Goal: Task Accomplishment & Management: Complete application form

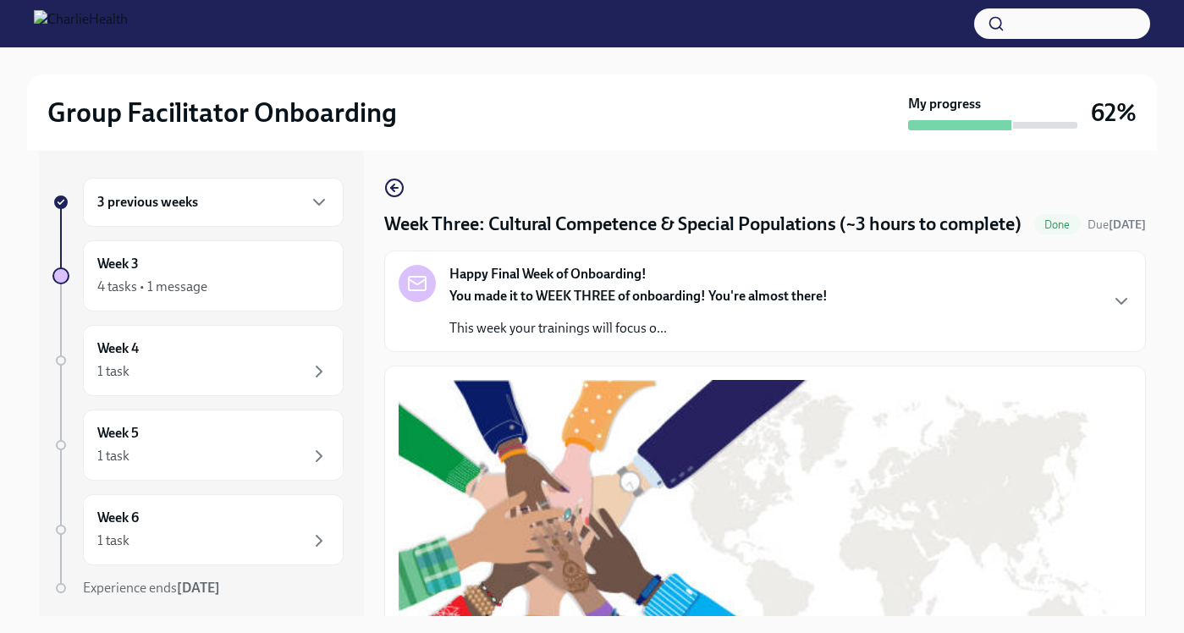
click at [327, 189] on div "3 previous weeks" at bounding box center [213, 202] width 261 height 49
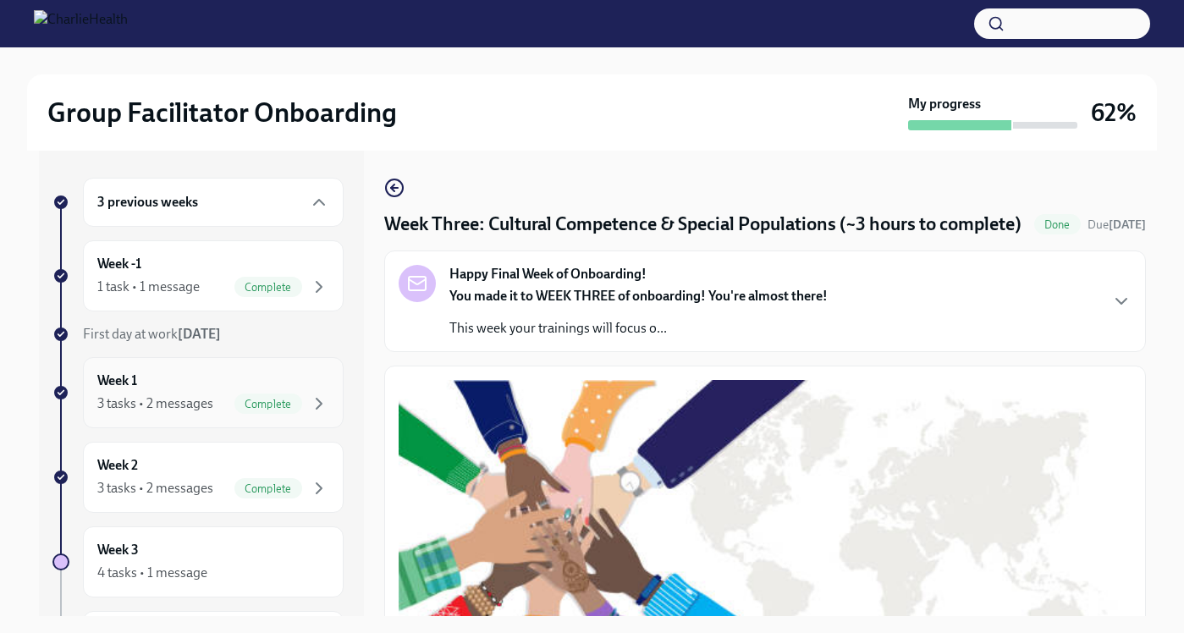
click at [207, 391] on div "Week 1 3 tasks • 2 messages Complete" at bounding box center [213, 393] width 232 height 42
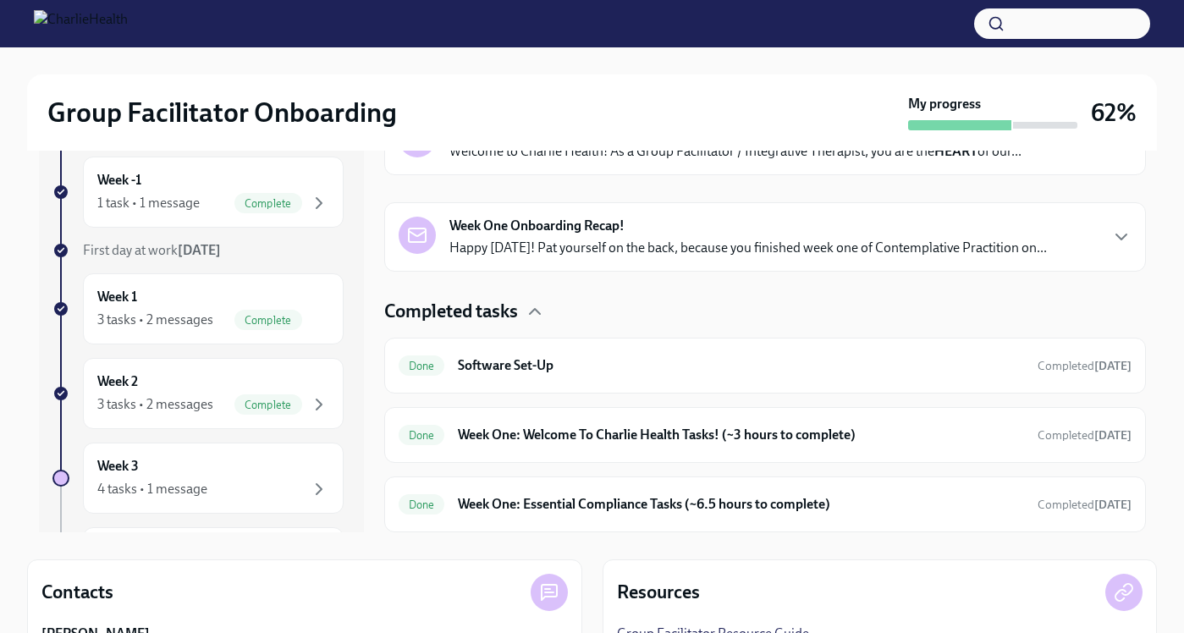
scroll to position [108, 0]
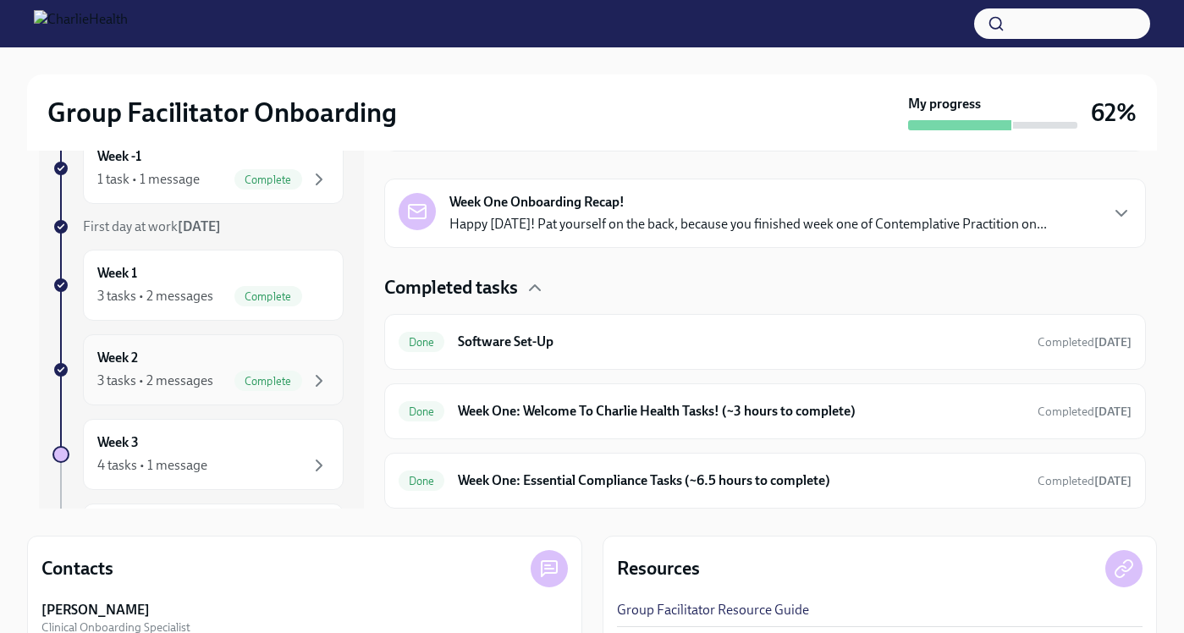
click at [158, 359] on div "Week 2 3 tasks • 2 messages Complete" at bounding box center [213, 370] width 232 height 42
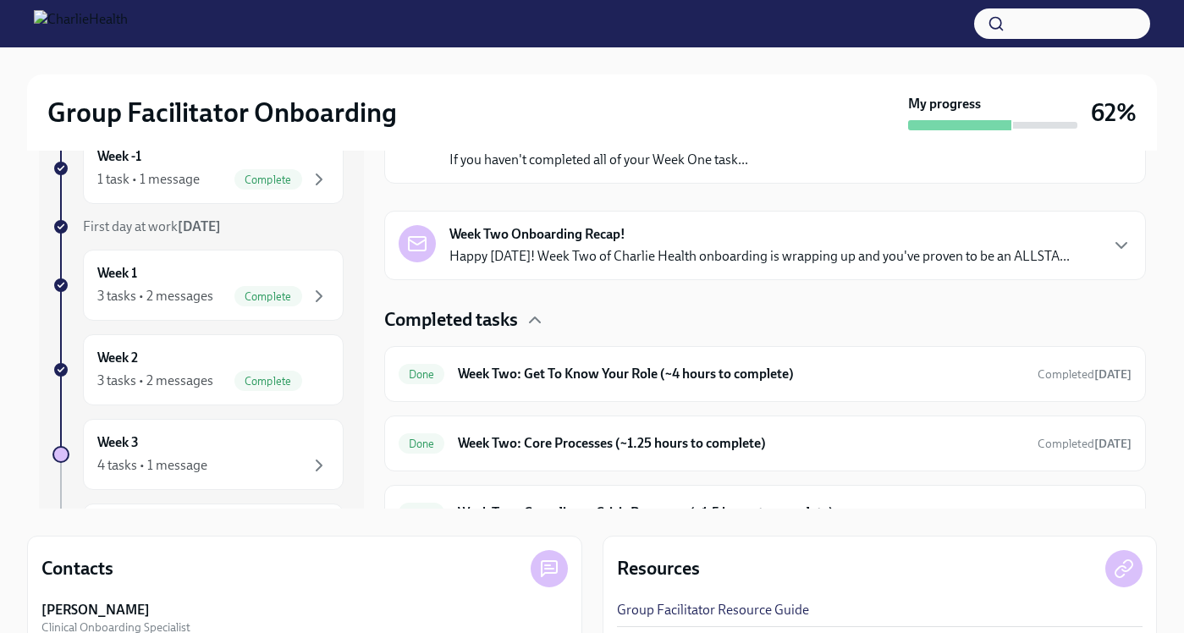
scroll to position [273, 0]
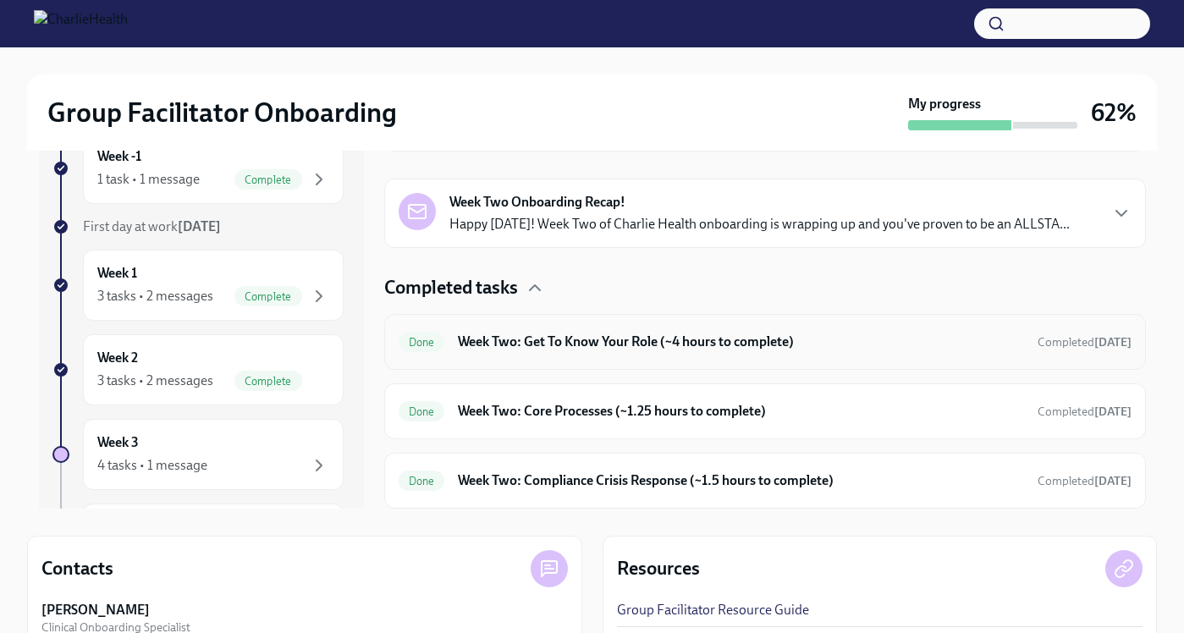
click at [671, 347] on h6 "Week Two: Get To Know Your Role (~4 hours to complete)" at bounding box center [741, 342] width 566 height 19
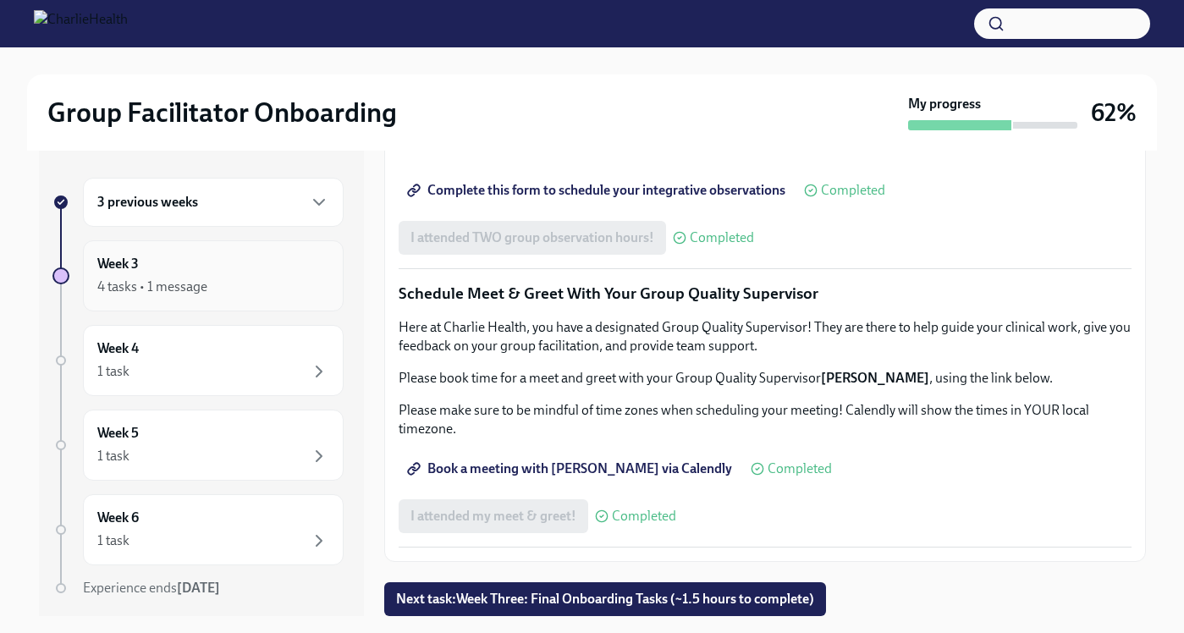
click at [246, 296] on div "4 tasks • 1 message" at bounding box center [213, 287] width 232 height 20
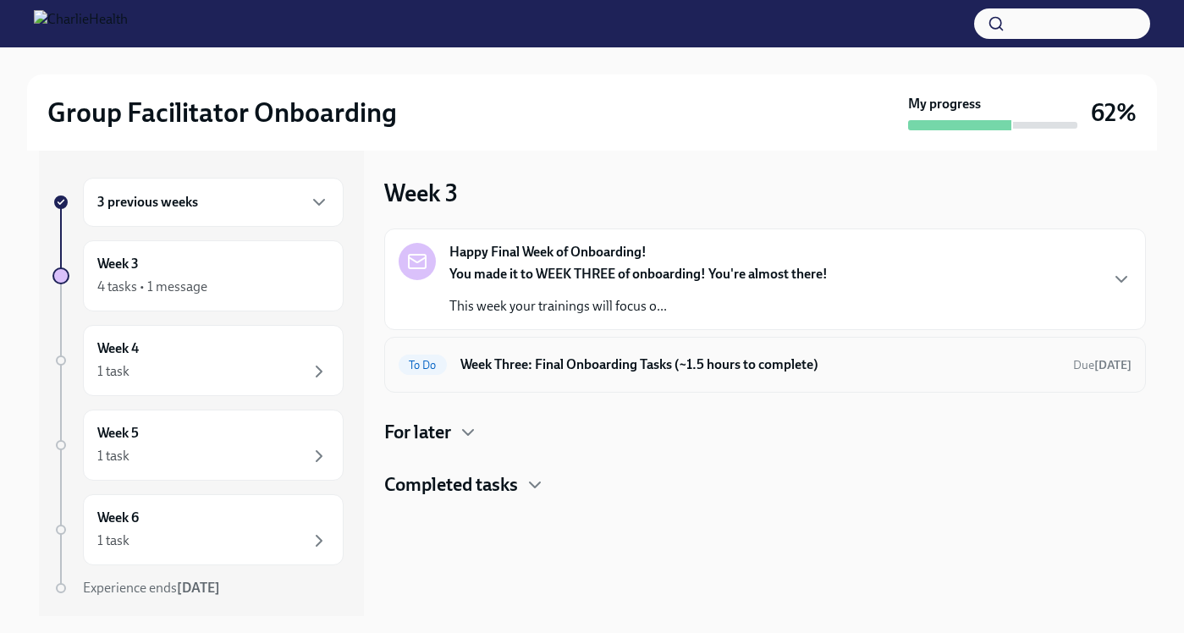
click at [665, 372] on h6 "Week Three: Final Onboarding Tasks (~1.5 hours to complete)" at bounding box center [760, 365] width 599 height 19
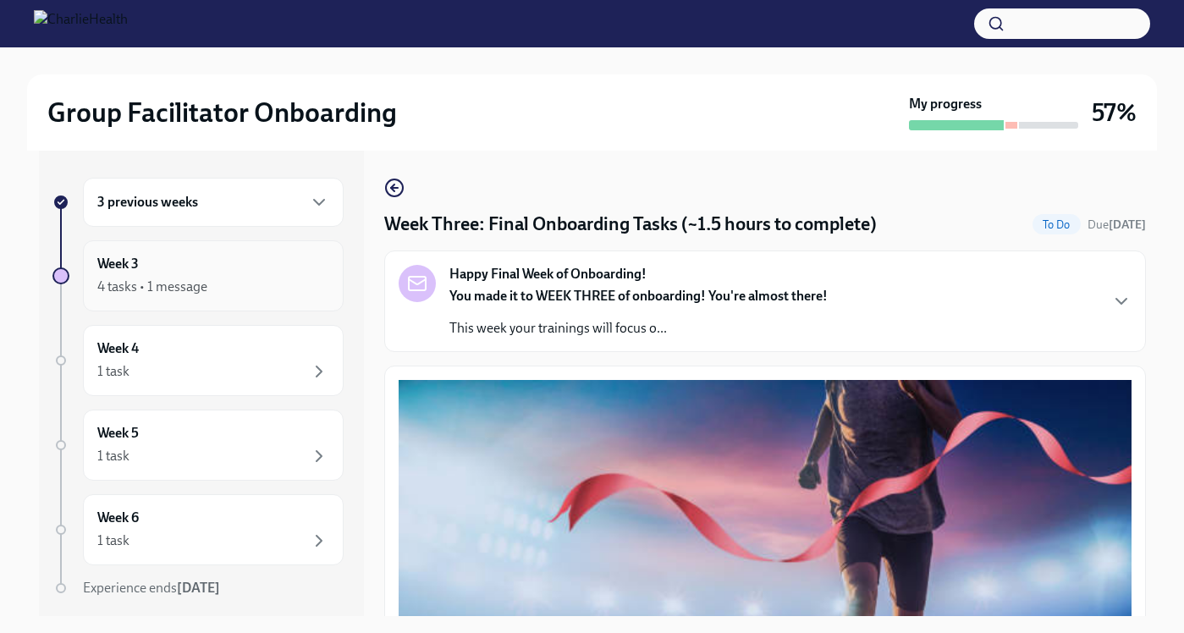
click at [223, 290] on div "4 tasks • 1 message" at bounding box center [213, 287] width 232 height 20
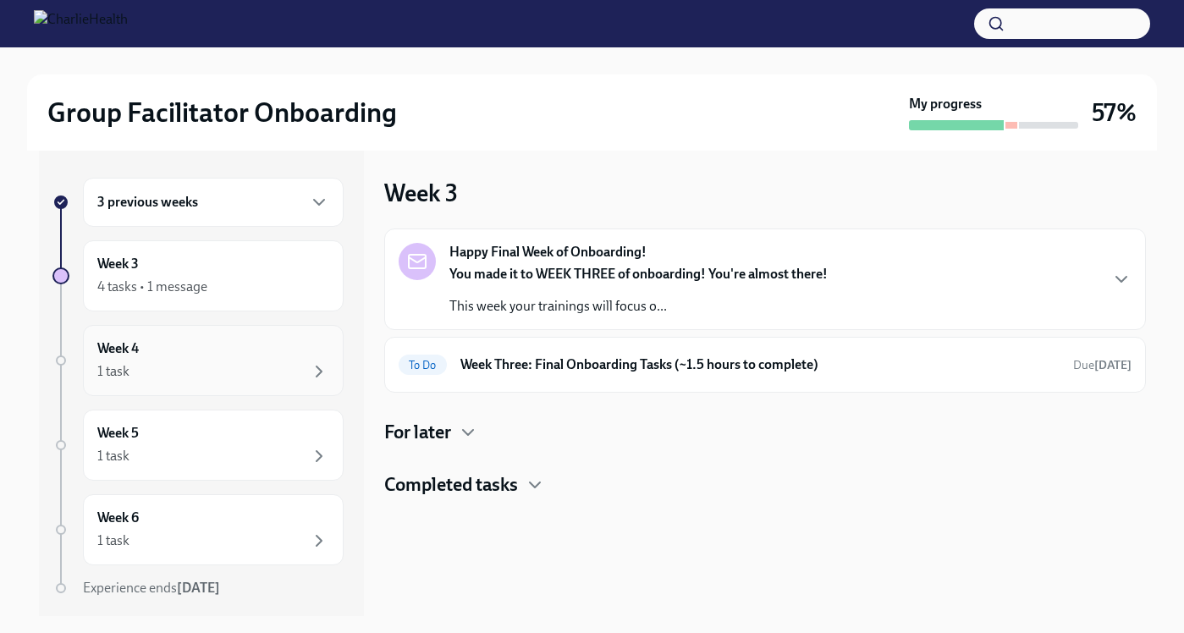
click at [251, 390] on div "Week 4 1 task" at bounding box center [213, 360] width 261 height 71
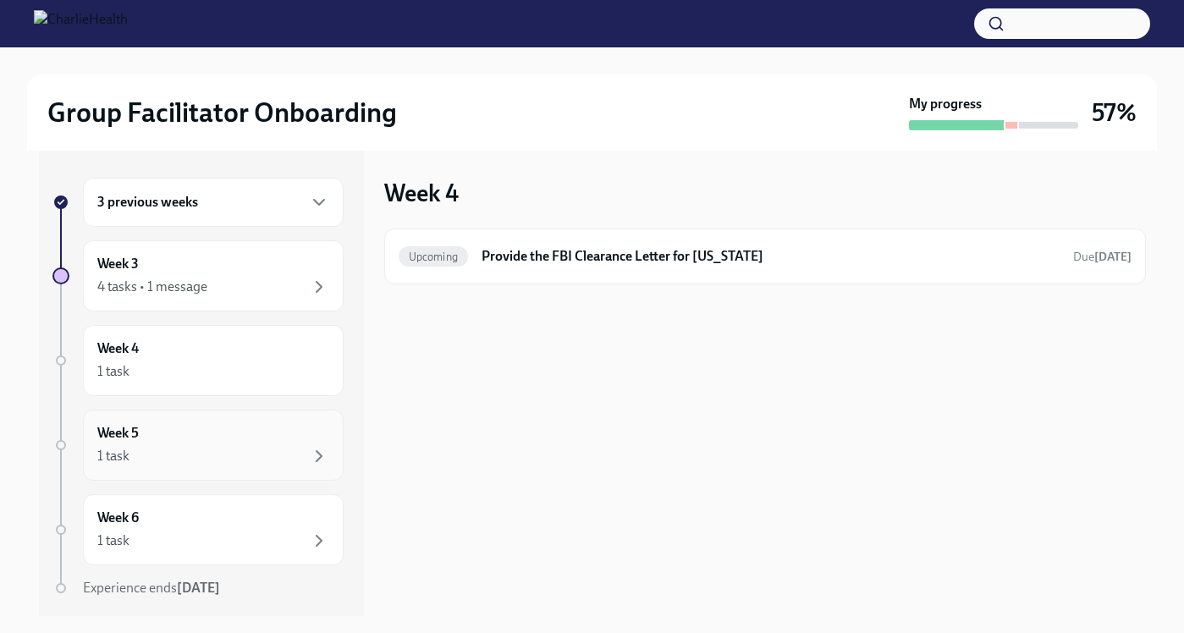
click at [252, 446] on div "1 task" at bounding box center [213, 456] width 232 height 20
click at [251, 526] on div "Week 6 1 task" at bounding box center [213, 530] width 232 height 42
click at [202, 216] on div "3 previous weeks" at bounding box center [213, 202] width 261 height 49
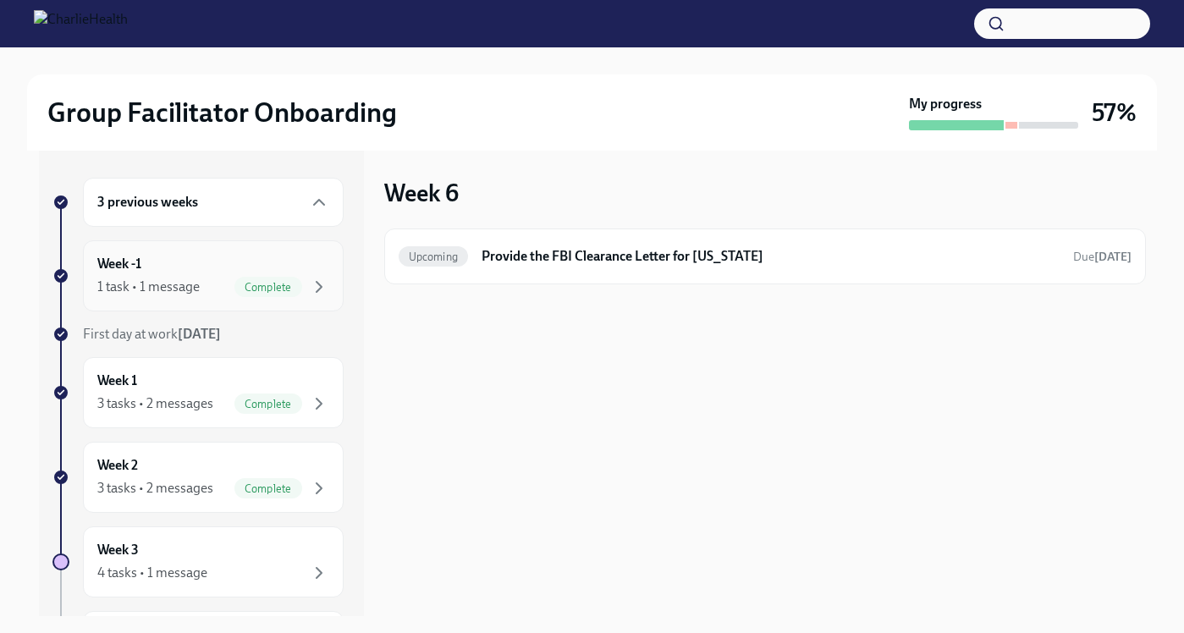
click at [233, 285] on div "1 task • 1 message Complete" at bounding box center [213, 287] width 232 height 20
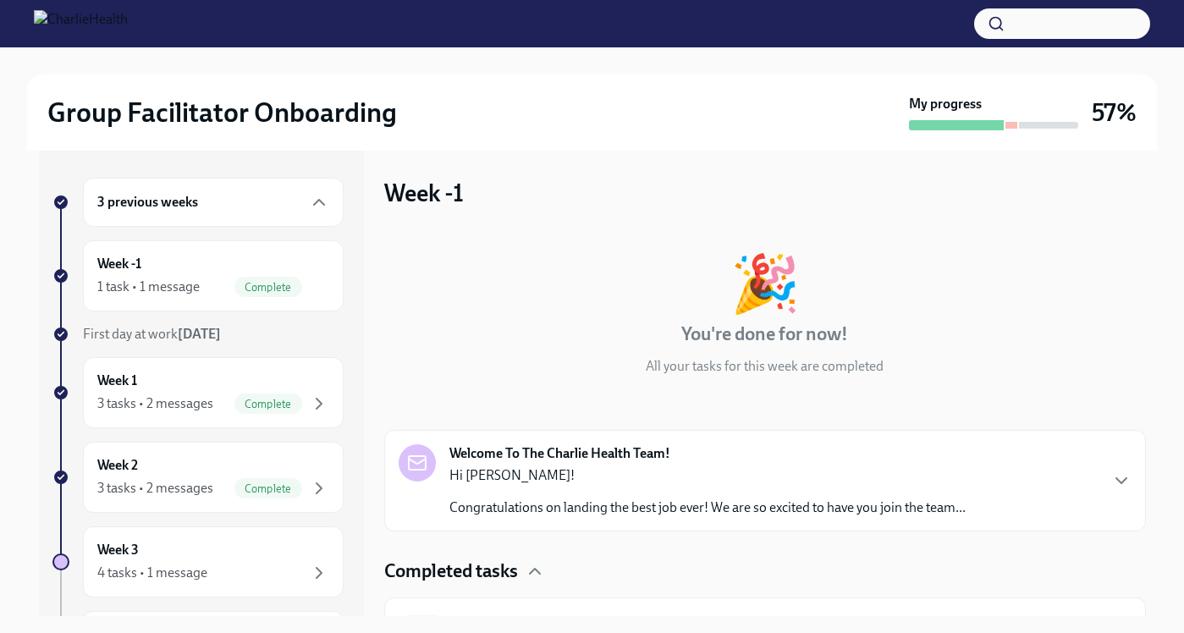
scroll to position [37, 0]
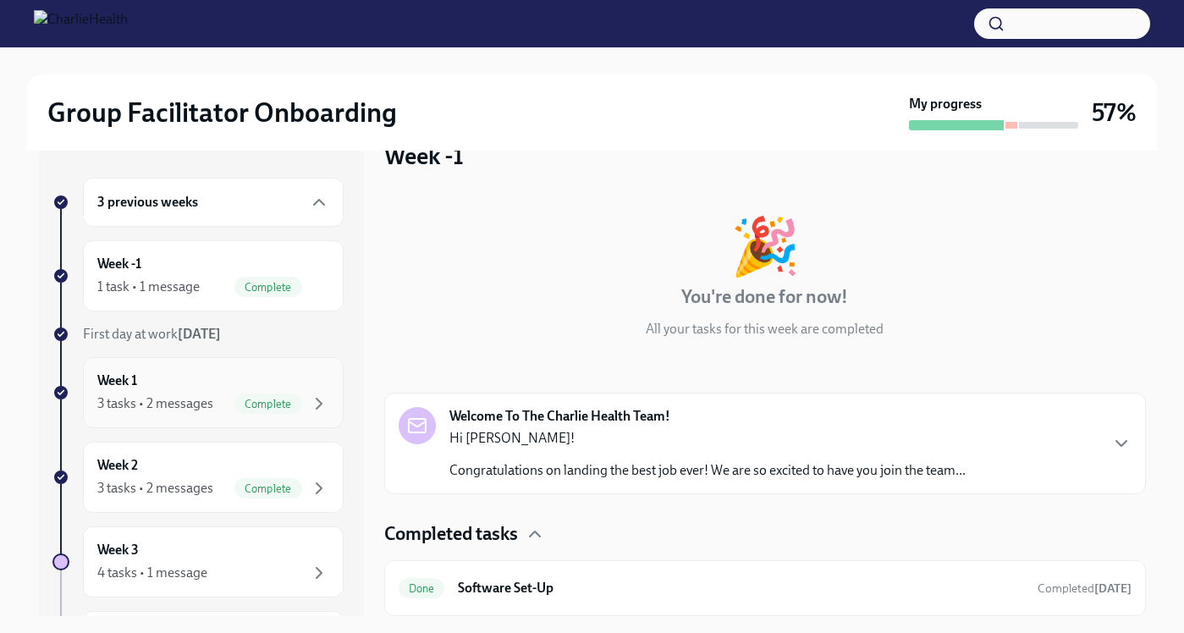
click at [235, 374] on div "Week 1 3 tasks • 2 messages Complete" at bounding box center [213, 393] width 232 height 42
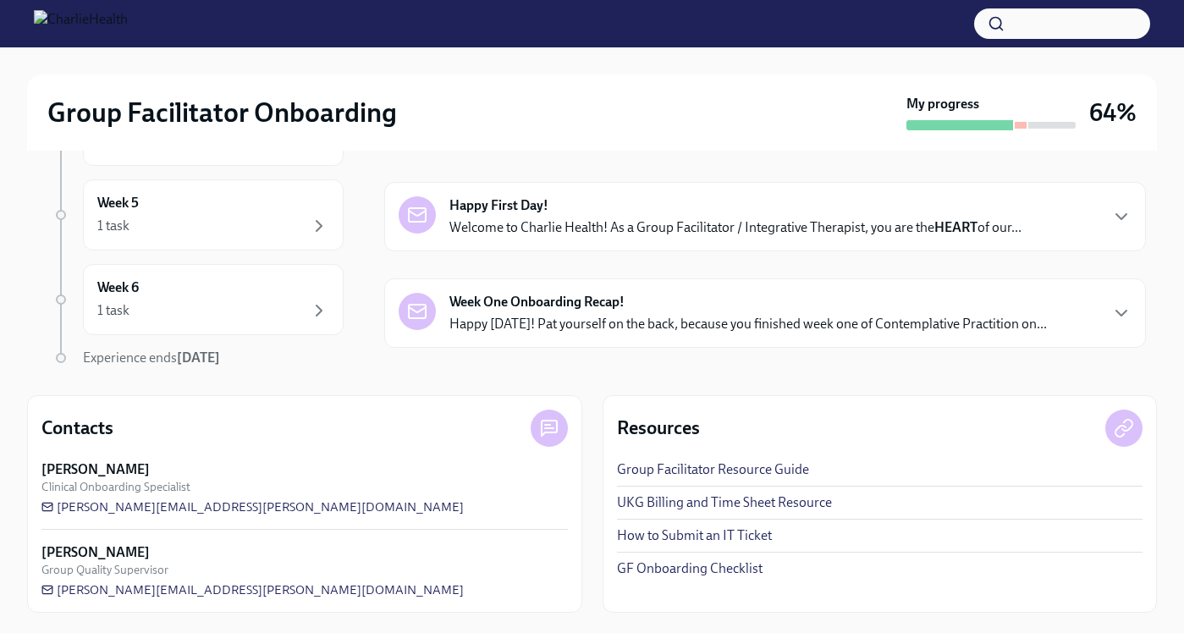
scroll to position [268, 0]
click at [253, 312] on div "1 task" at bounding box center [213, 311] width 232 height 20
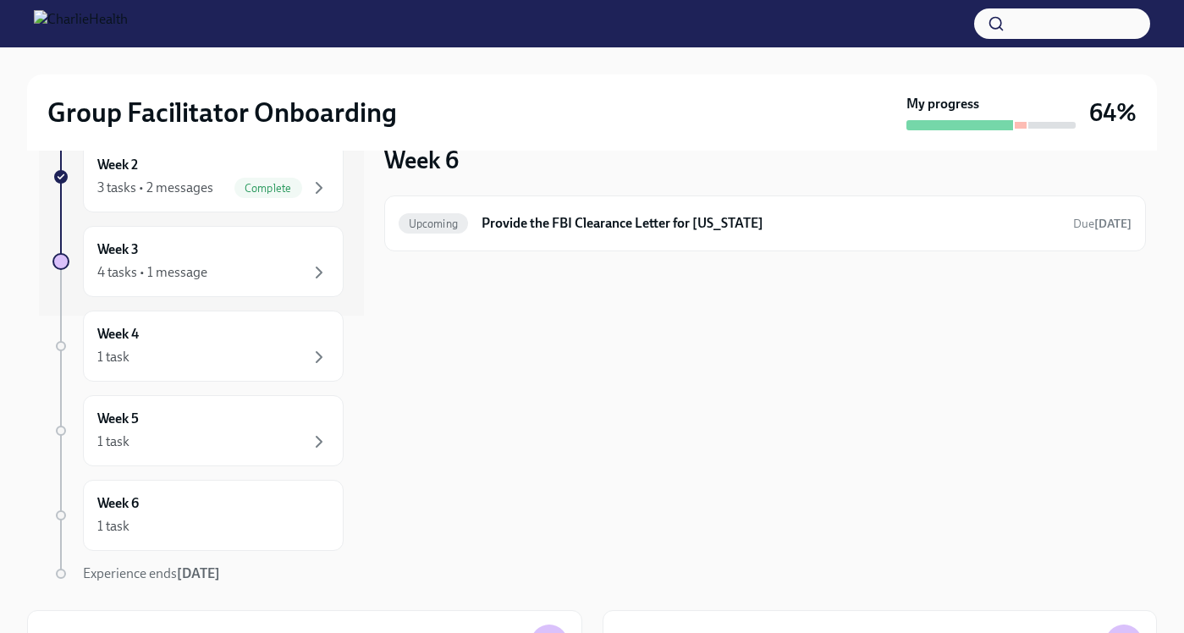
scroll to position [34, 0]
click at [201, 453] on div "Week 5 1 task" at bounding box center [213, 430] width 261 height 71
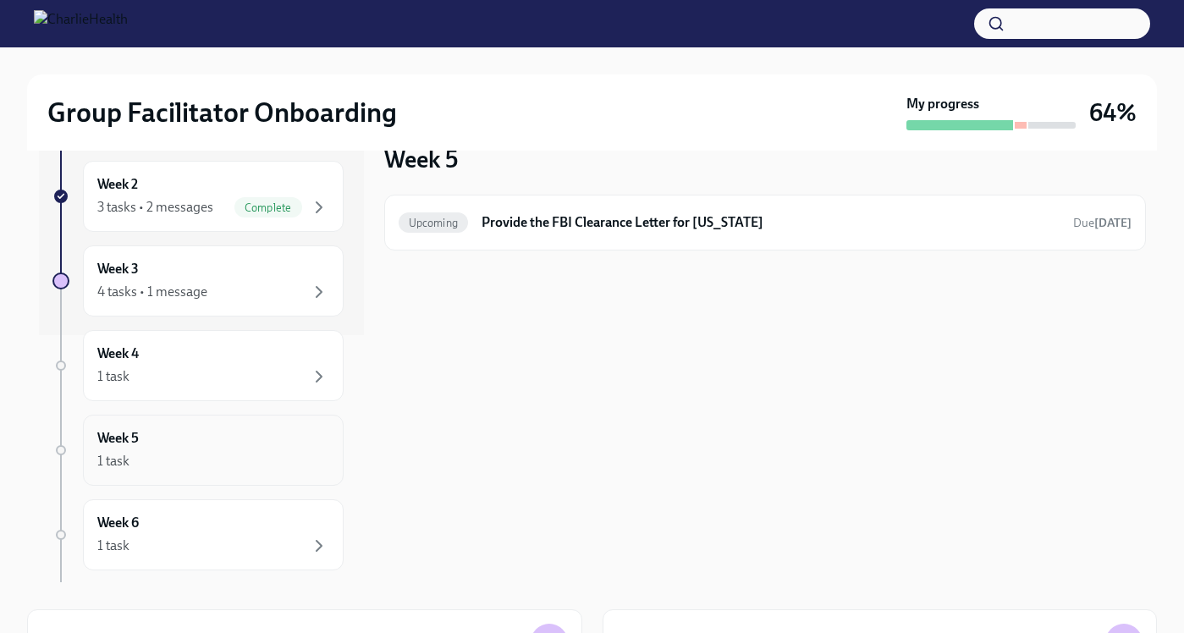
scroll to position [239, 0]
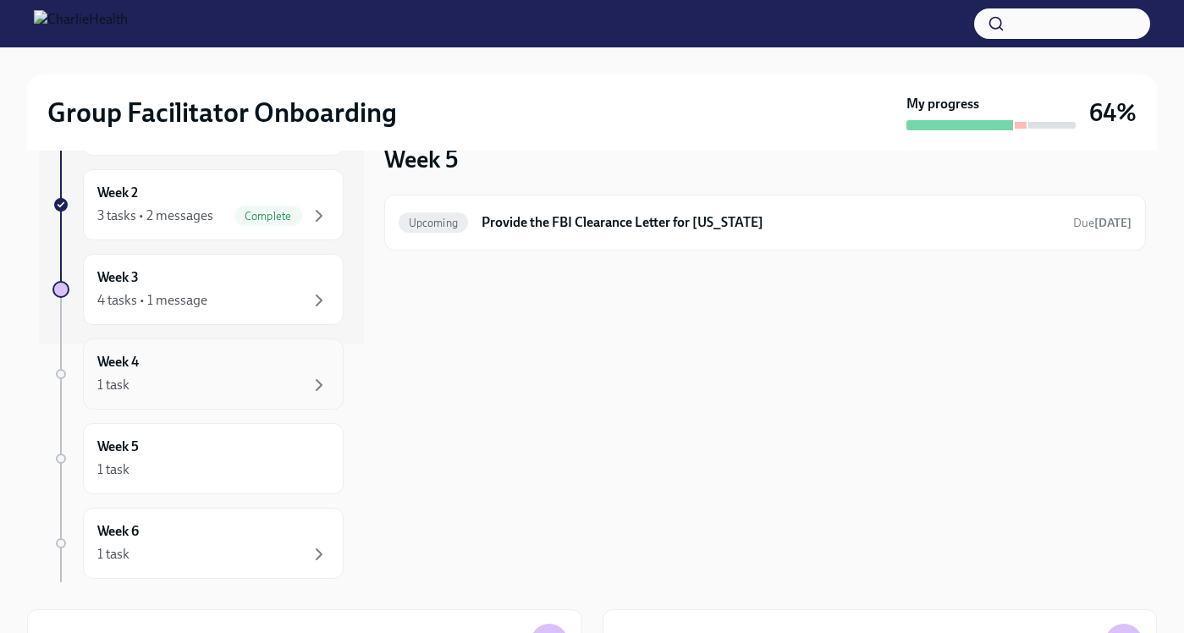
click at [180, 378] on div "1 task" at bounding box center [213, 385] width 232 height 20
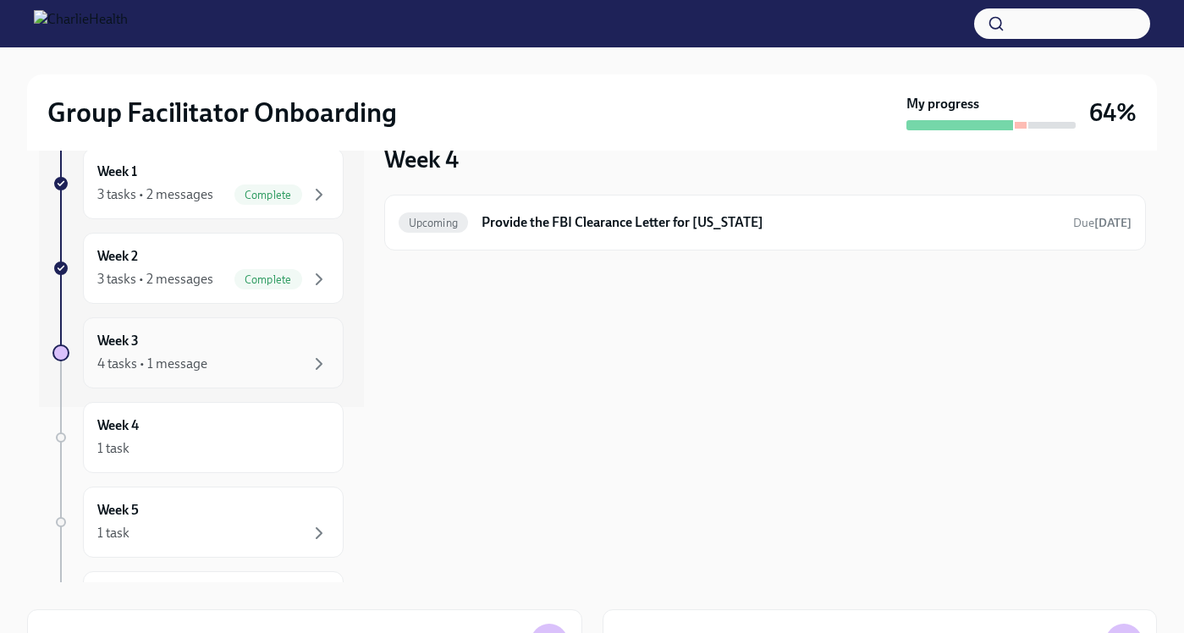
click at [209, 342] on div "Week 3 4 tasks • 1 message" at bounding box center [213, 353] width 232 height 42
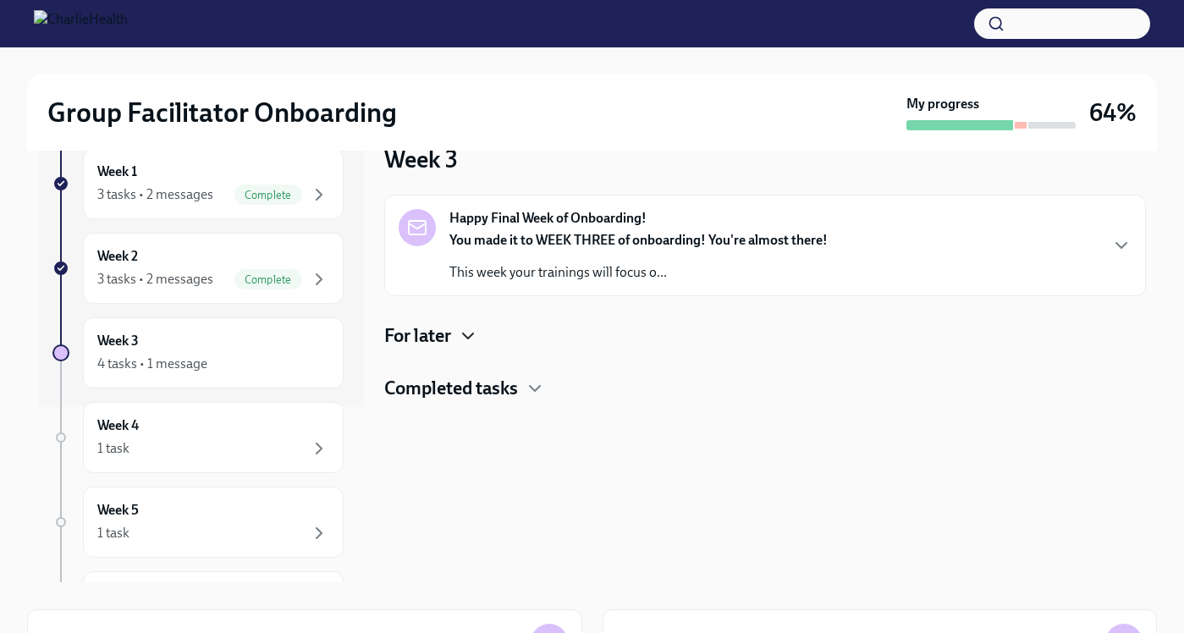
click at [461, 339] on icon "button" at bounding box center [468, 336] width 20 height 20
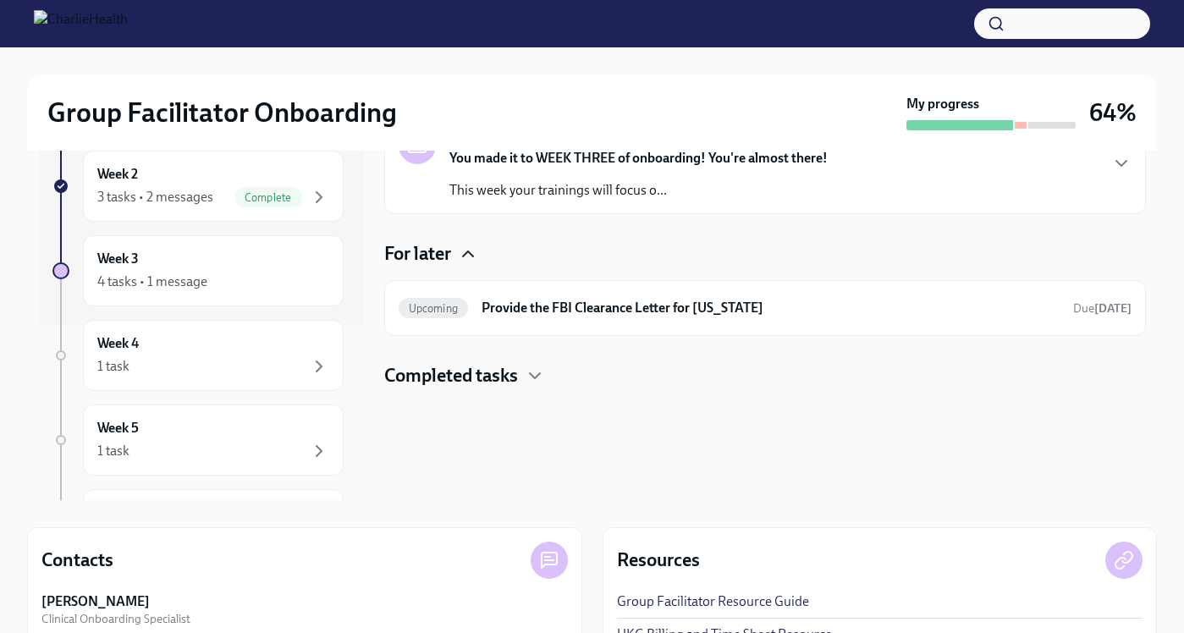
scroll to position [119, 0]
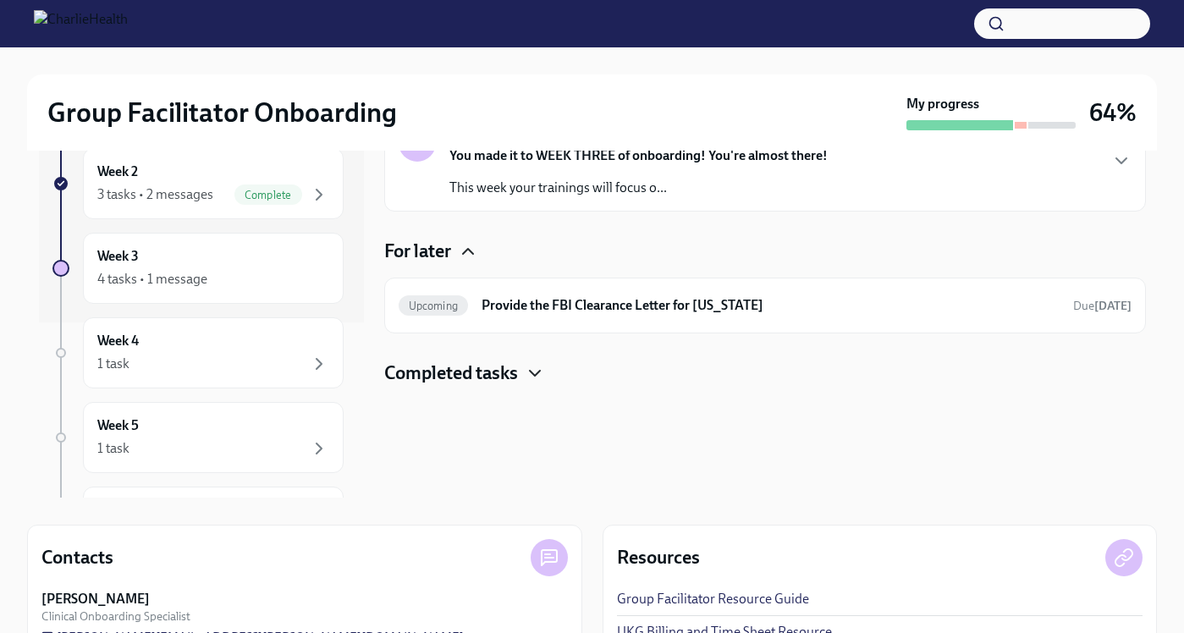
click at [544, 377] on icon "button" at bounding box center [535, 373] width 20 height 20
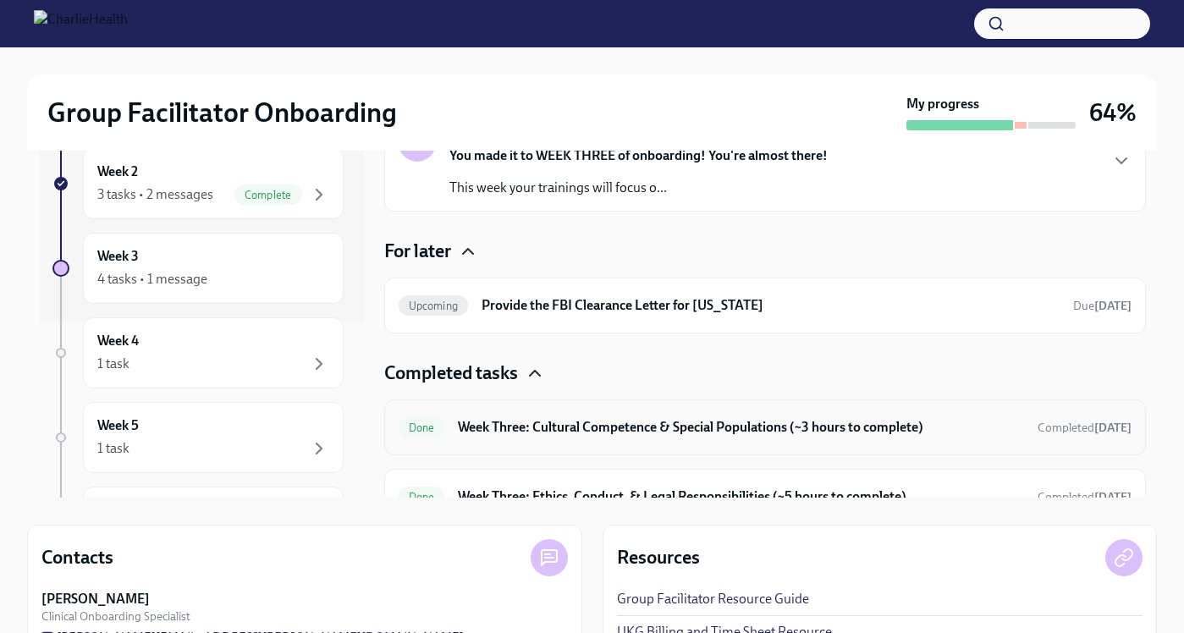
scroll to position [97, 0]
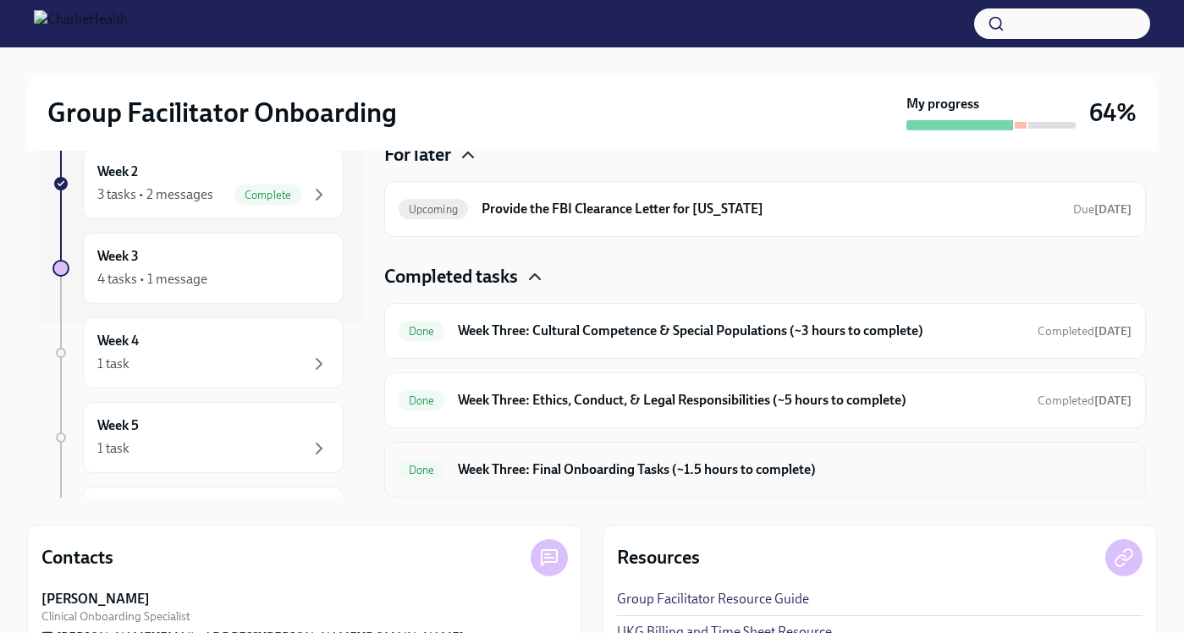
click at [617, 456] on div "Done Week Three: Final Onboarding Tasks (~1.5 hours to complete)" at bounding box center [765, 469] width 733 height 27
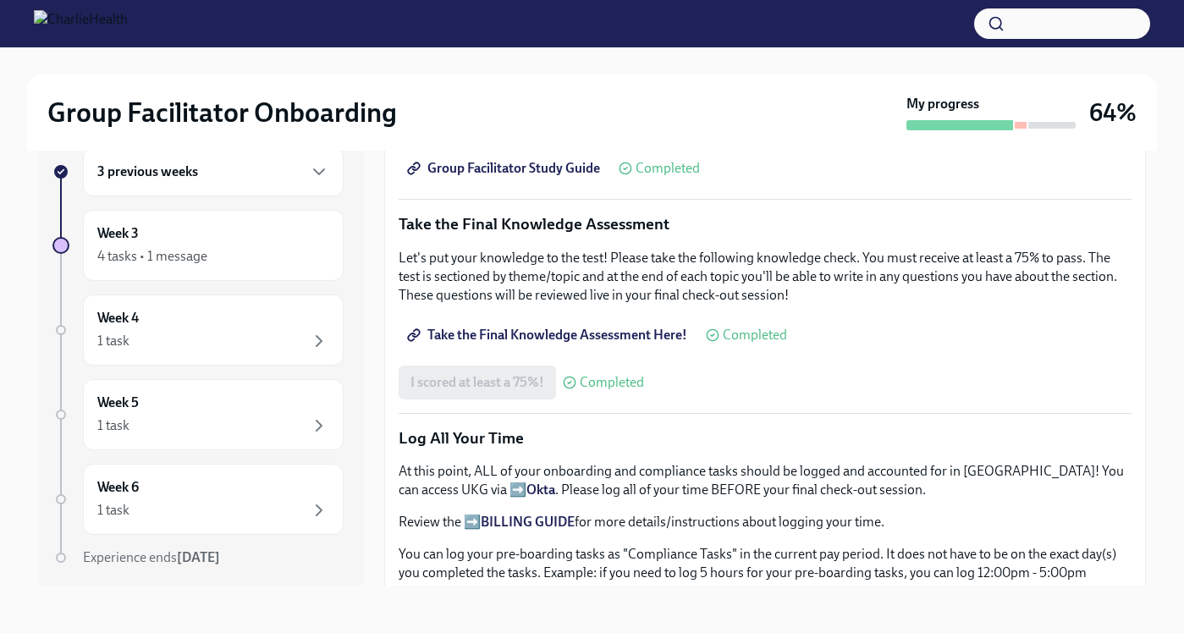
scroll to position [1366, 0]
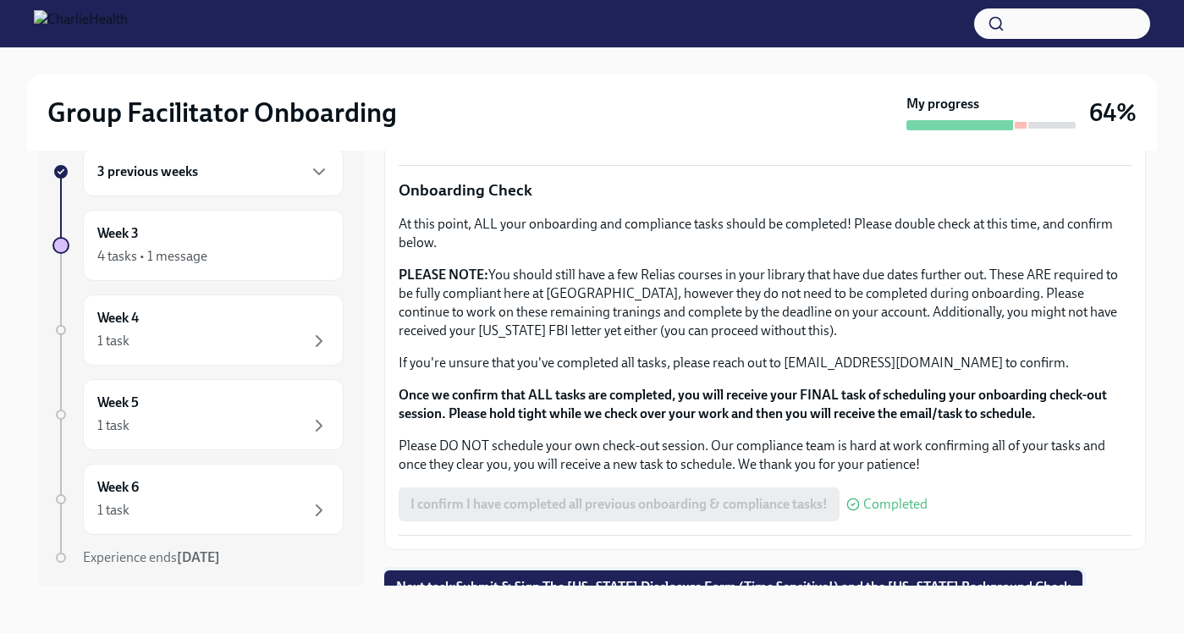
click at [616, 579] on span "Next task : Submit & Sign The [US_STATE] Disclosure Form (Time Sensitive!) and …" at bounding box center [733, 587] width 675 height 17
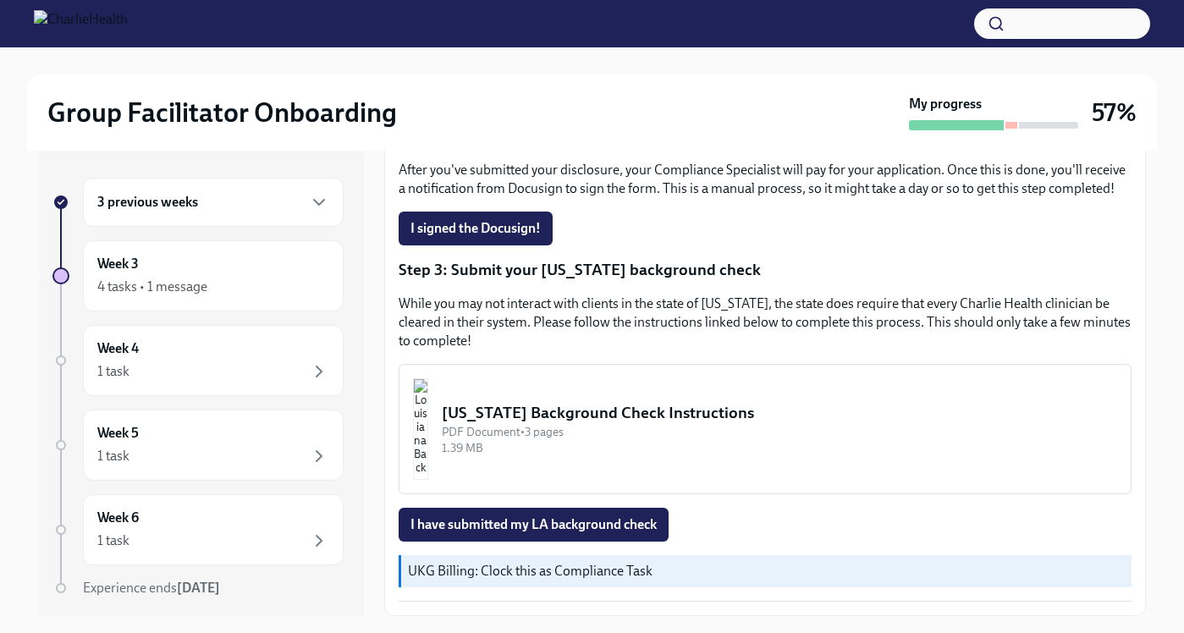
scroll to position [30, 0]
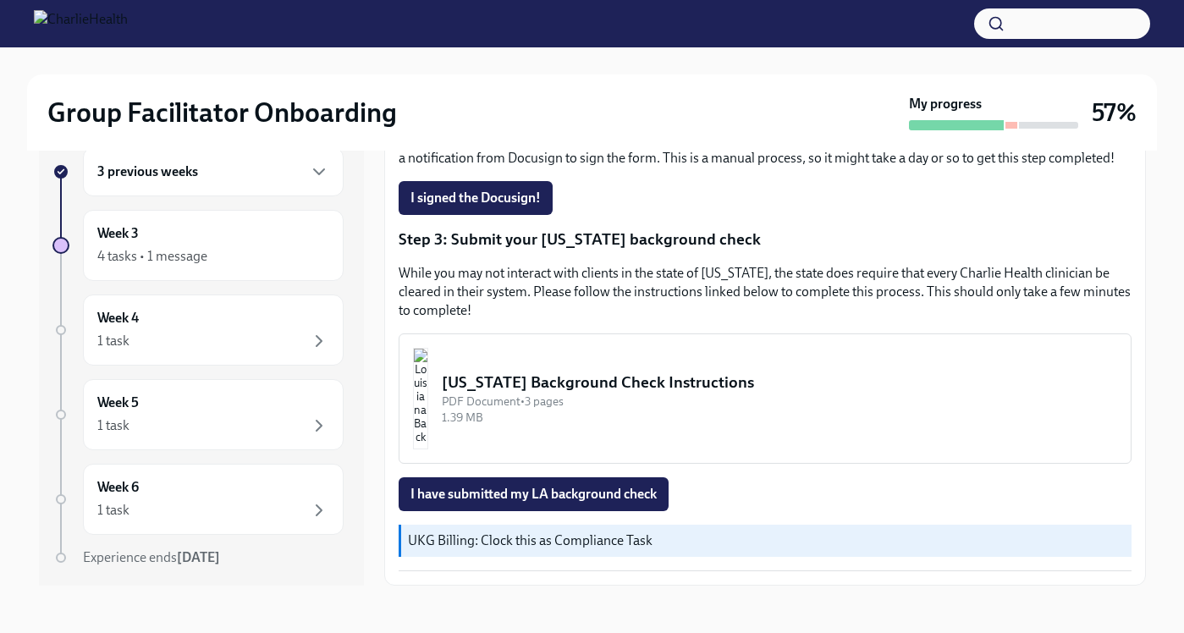
click at [497, 412] on button "Louisiana Background Check Instructions PDF Document • 3 pages 1.39 MB" at bounding box center [765, 399] width 733 height 130
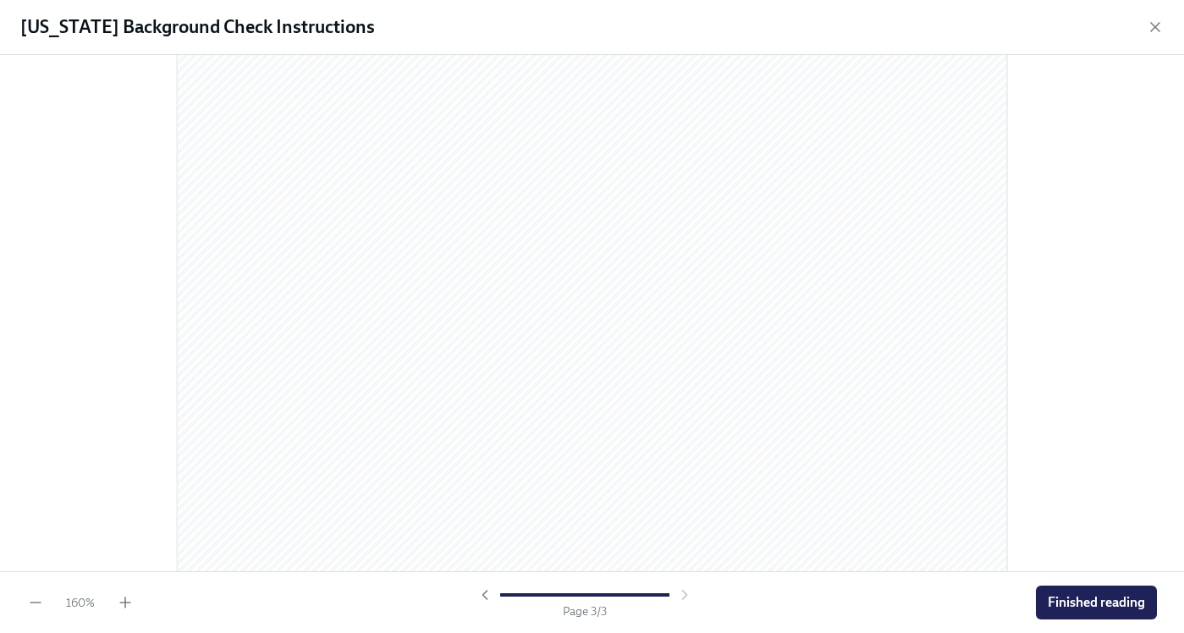
scroll to position [2764, 0]
click at [1149, 15] on div "[US_STATE] Background Check Instructions" at bounding box center [592, 27] width 1184 height 55
click at [1156, 28] on icon "button" at bounding box center [1155, 27] width 8 height 8
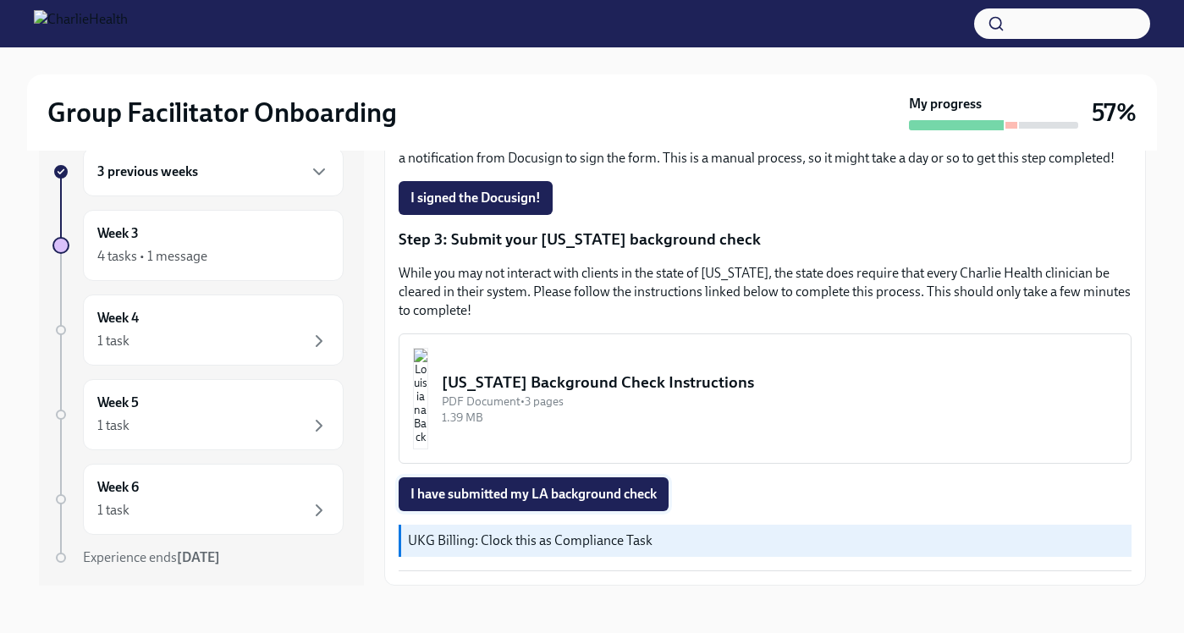
click at [589, 490] on span "I have submitted my LA background check" at bounding box center [534, 494] width 246 height 17
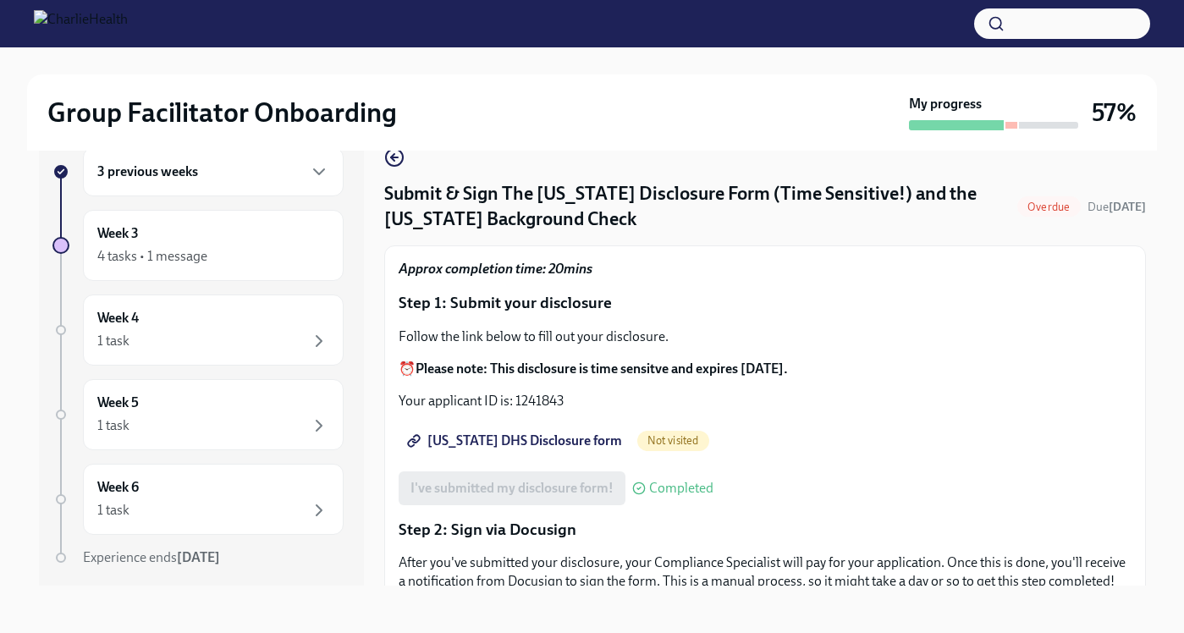
scroll to position [0, 0]
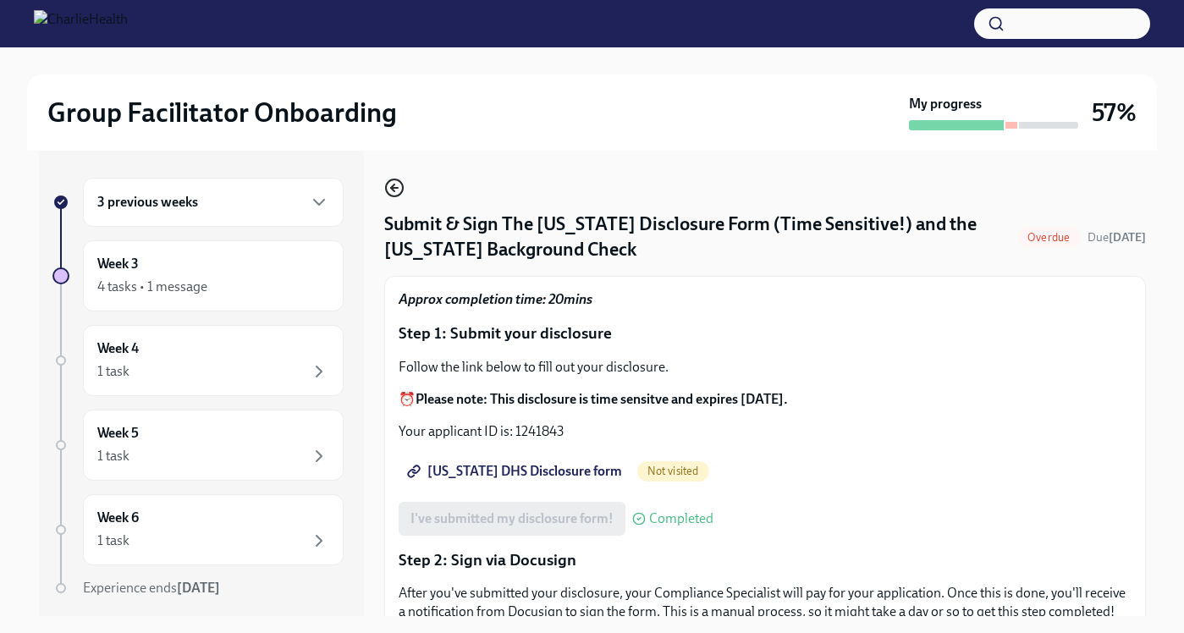
click at [389, 188] on icon "button" at bounding box center [394, 188] width 20 height 20
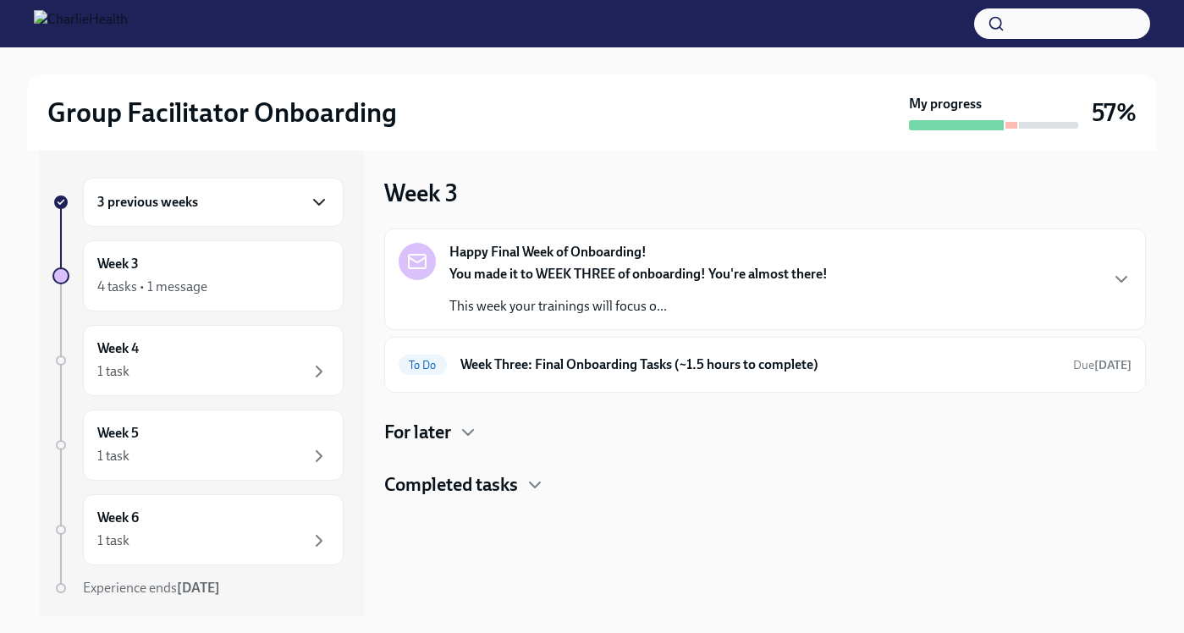
click at [320, 210] on icon "button" at bounding box center [319, 202] width 20 height 20
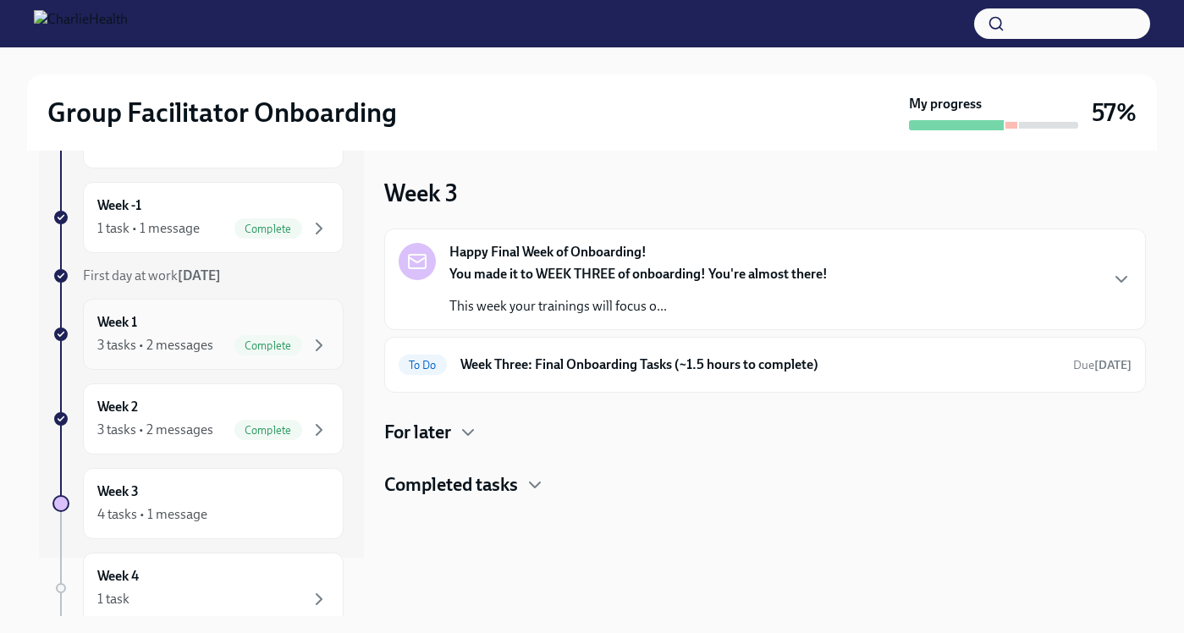
scroll to position [66, 0]
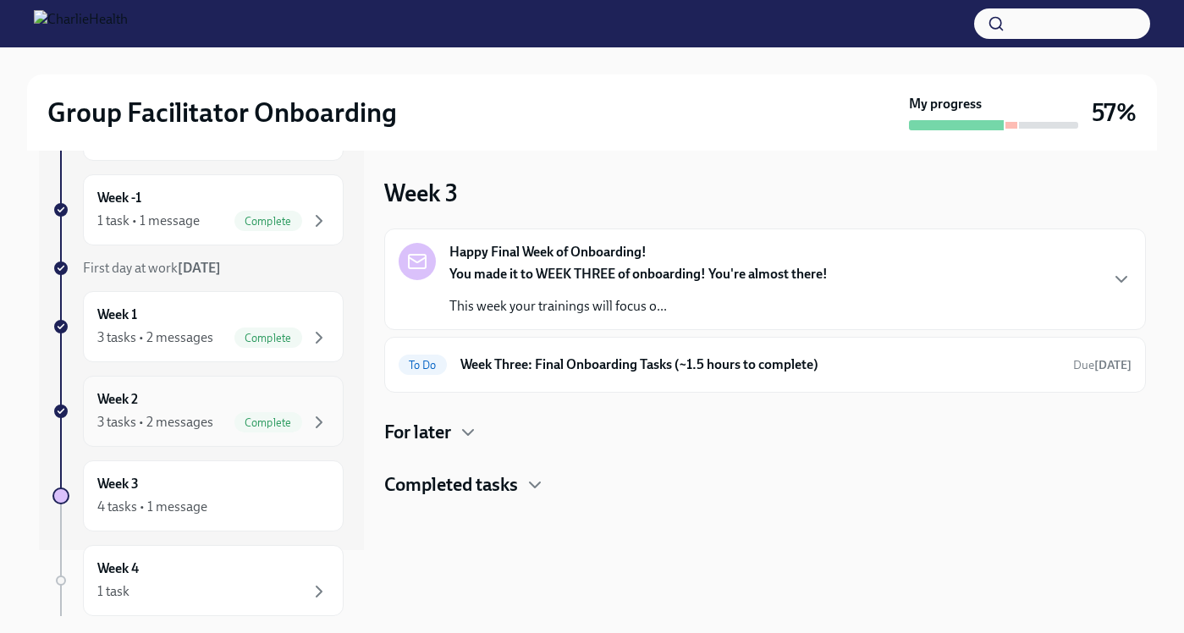
click at [280, 417] on span "Complete" at bounding box center [269, 423] width 68 height 13
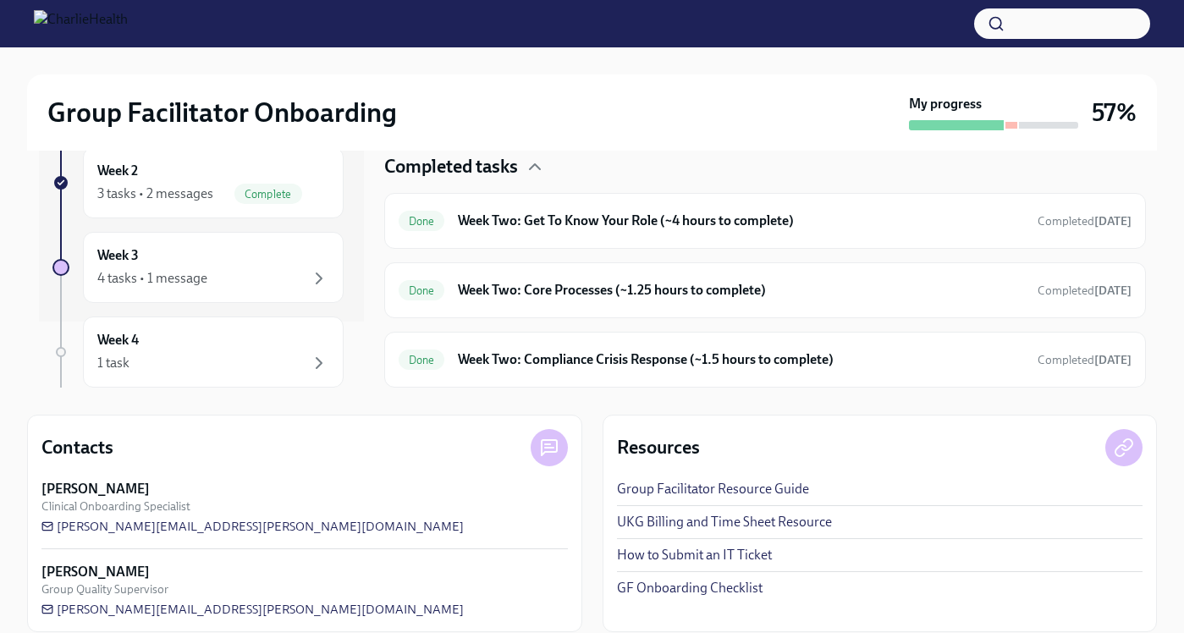
scroll to position [248, 0]
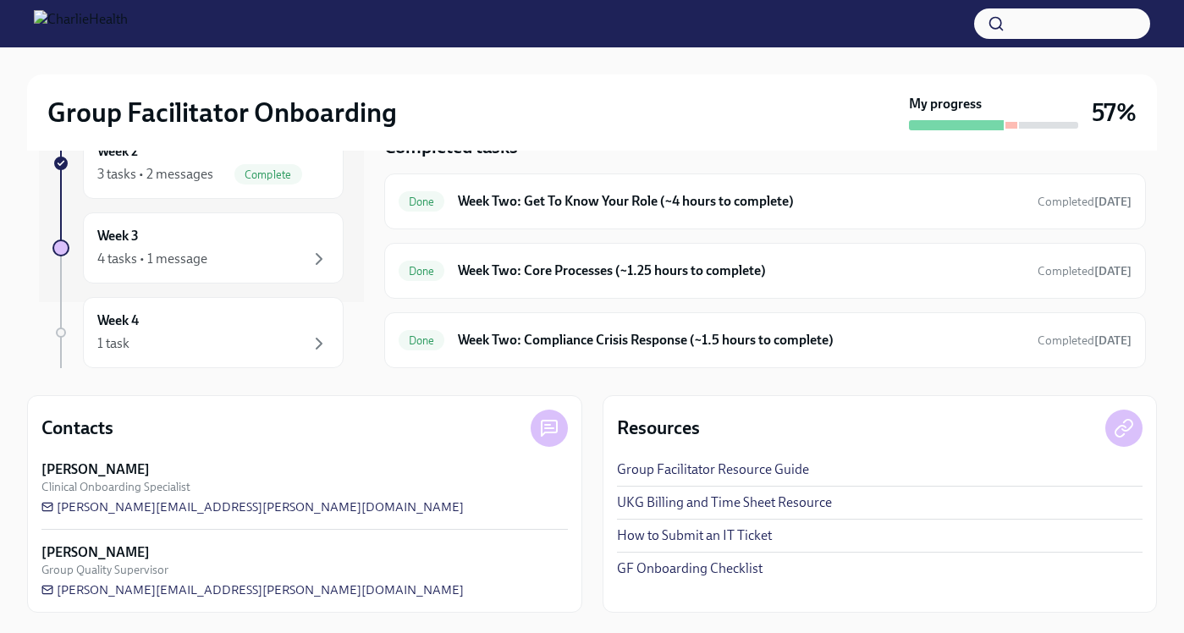
click at [1014, 125] on div at bounding box center [1012, 125] width 12 height 7
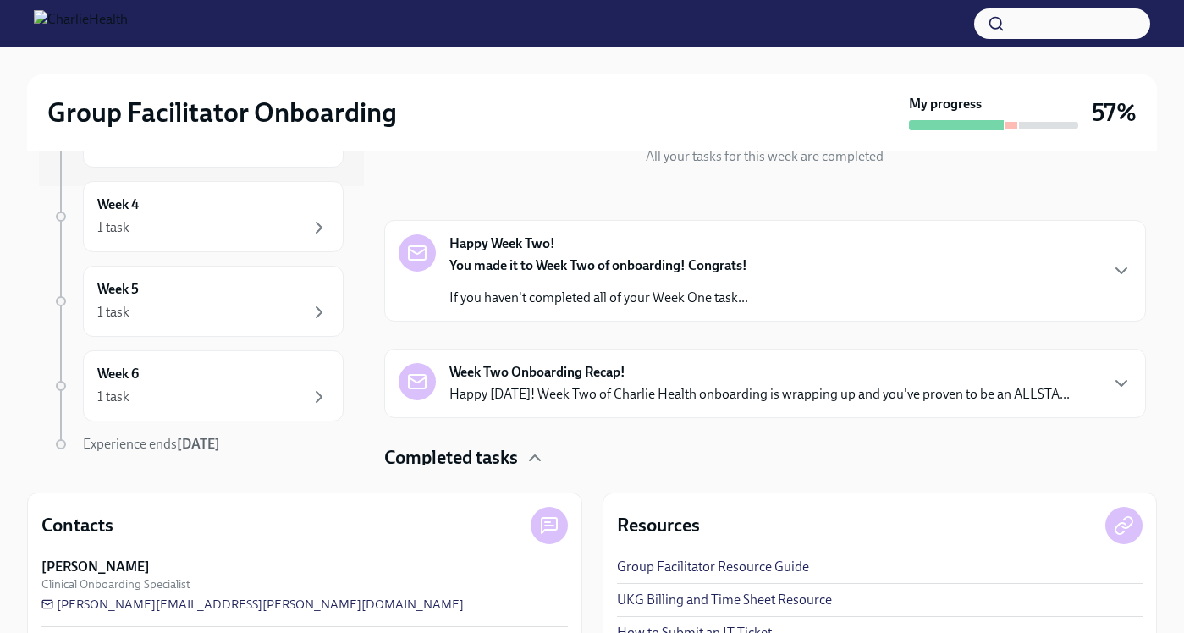
scroll to position [0, 0]
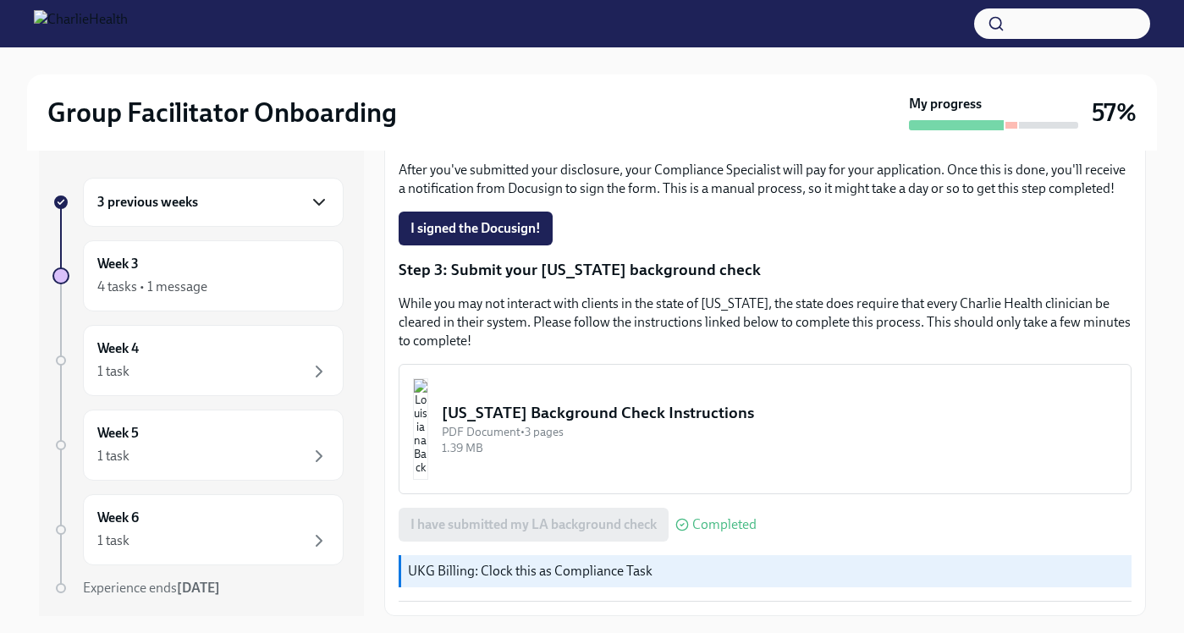
click at [319, 197] on icon "button" at bounding box center [319, 202] width 20 height 20
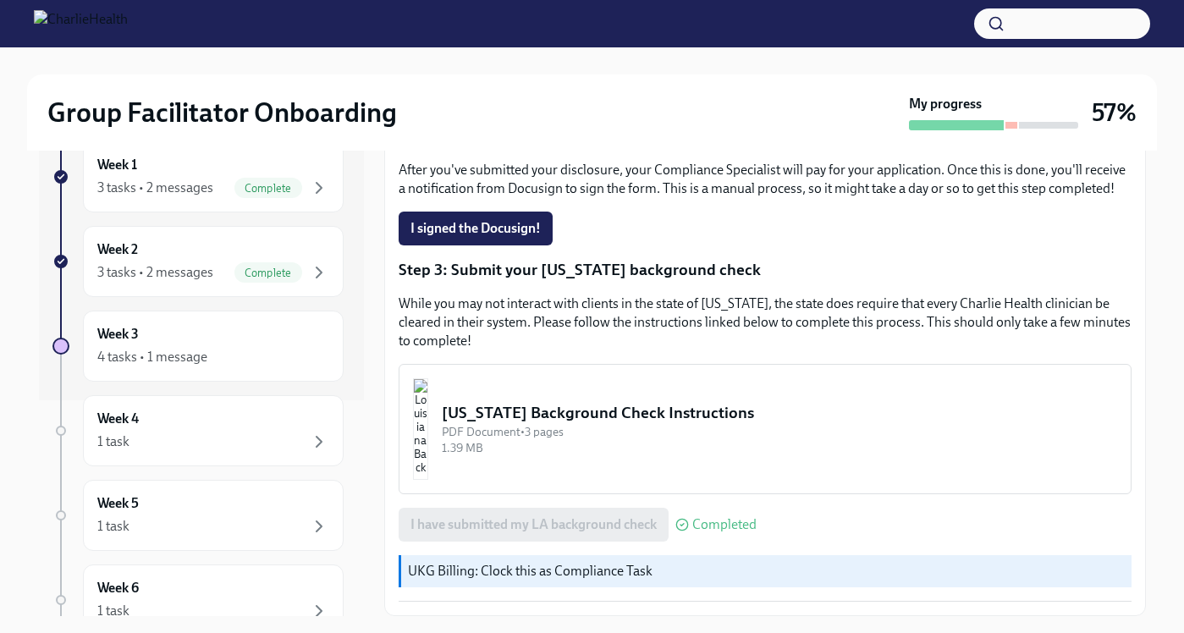
scroll to position [224, 0]
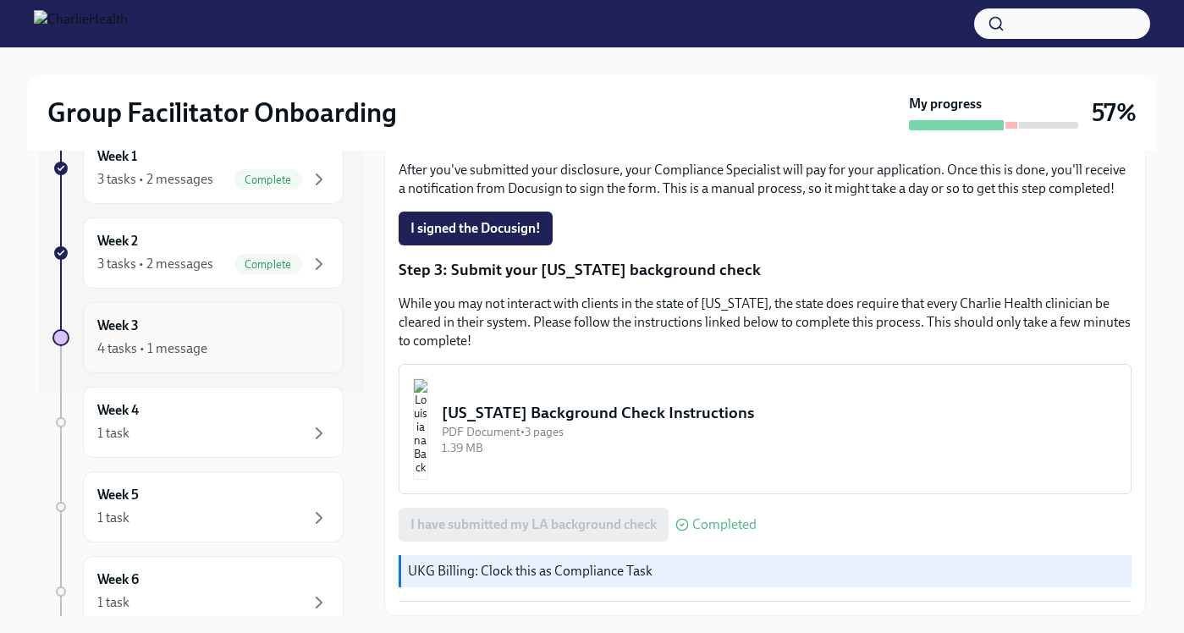
click at [263, 357] on div "4 tasks • 1 message" at bounding box center [213, 349] width 232 height 20
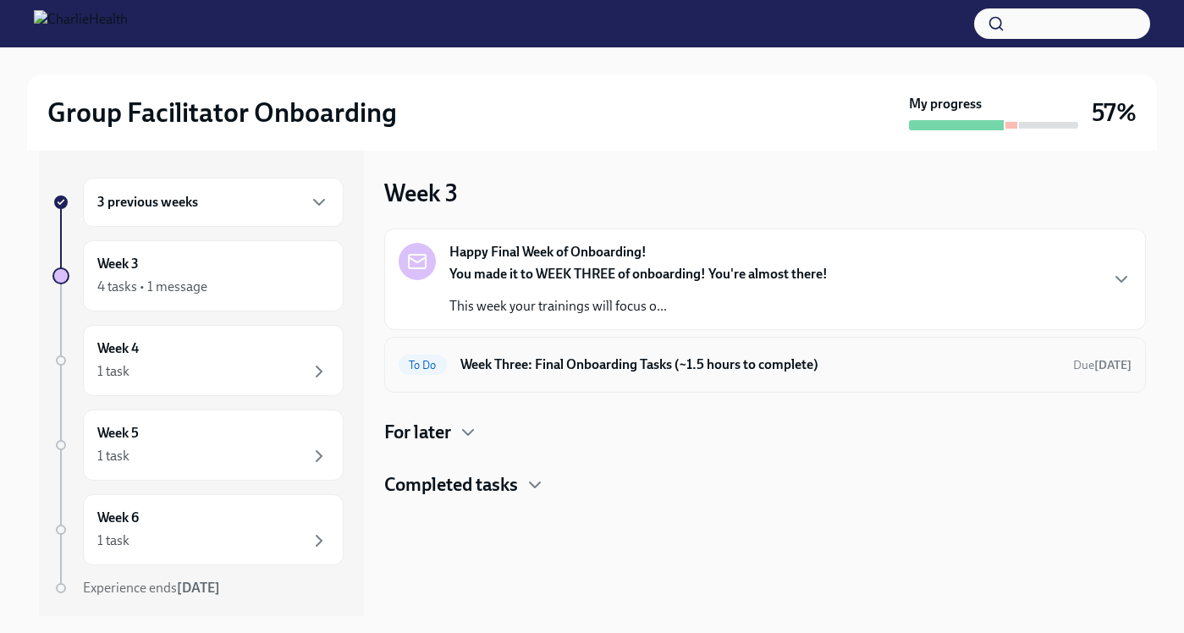
click at [712, 361] on h6 "Week Three: Final Onboarding Tasks (~1.5 hours to complete)" at bounding box center [760, 365] width 599 height 19
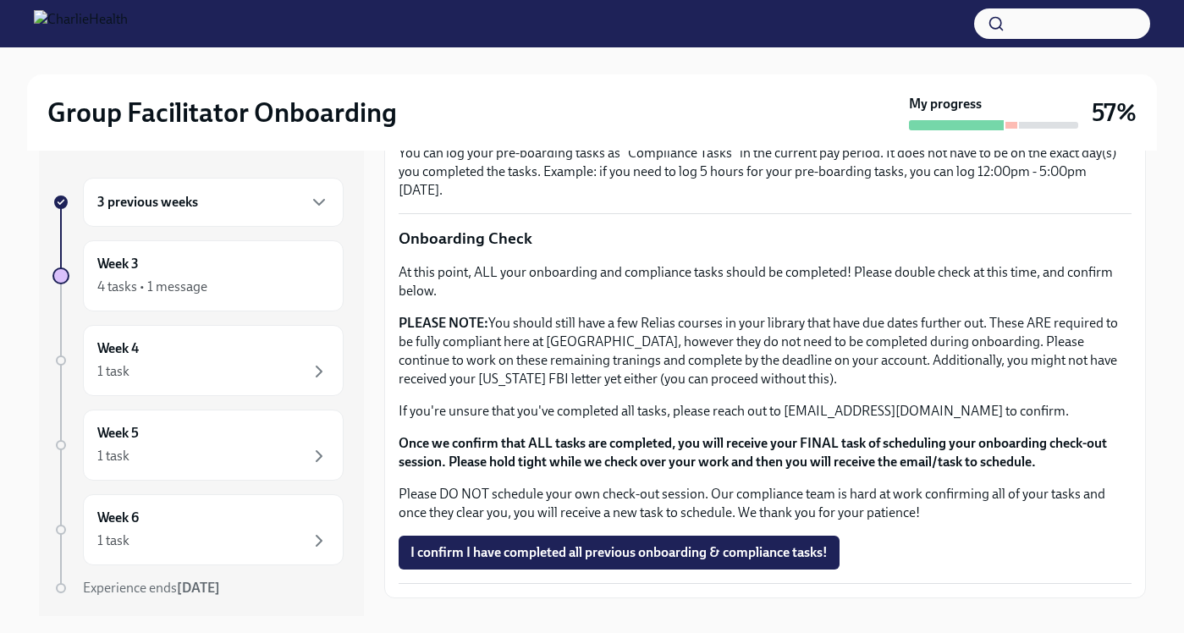
scroll to position [1366, 0]
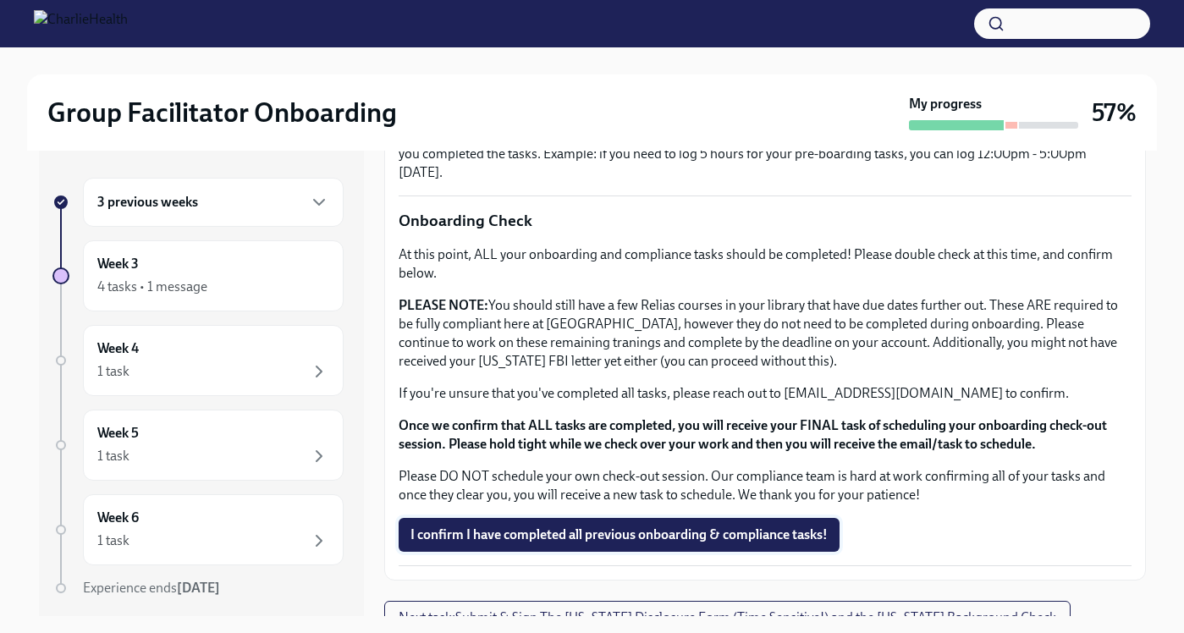
click at [679, 527] on span "I confirm I have completed all previous onboarding & compliance tasks!" at bounding box center [619, 535] width 417 height 17
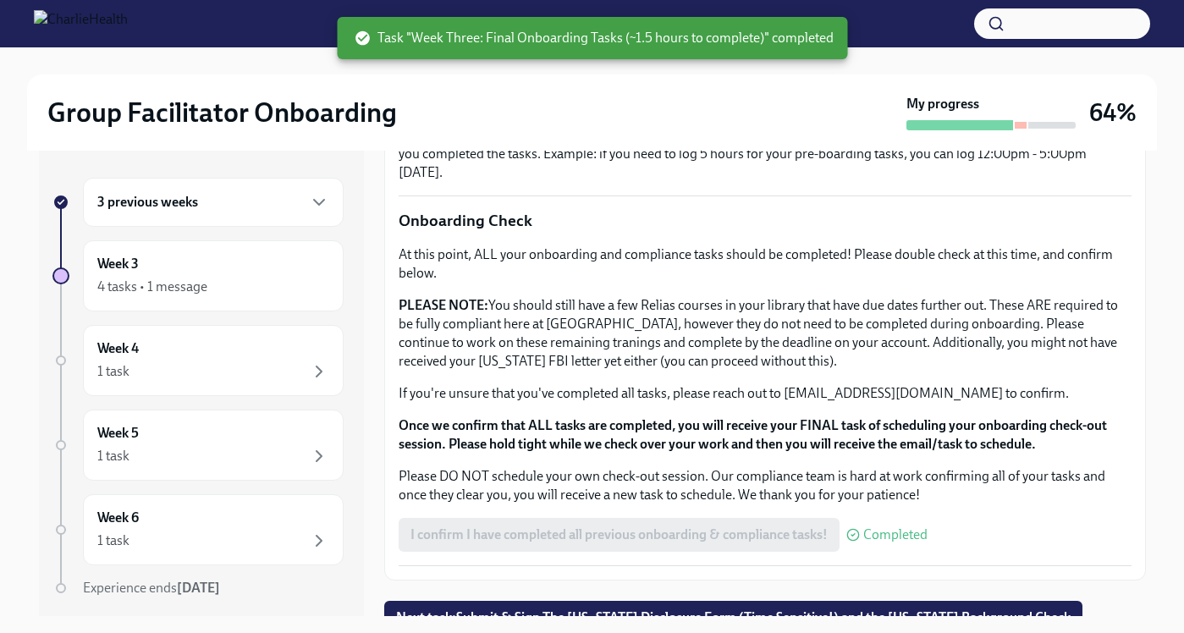
click at [307, 202] on div "3 previous weeks" at bounding box center [213, 202] width 232 height 20
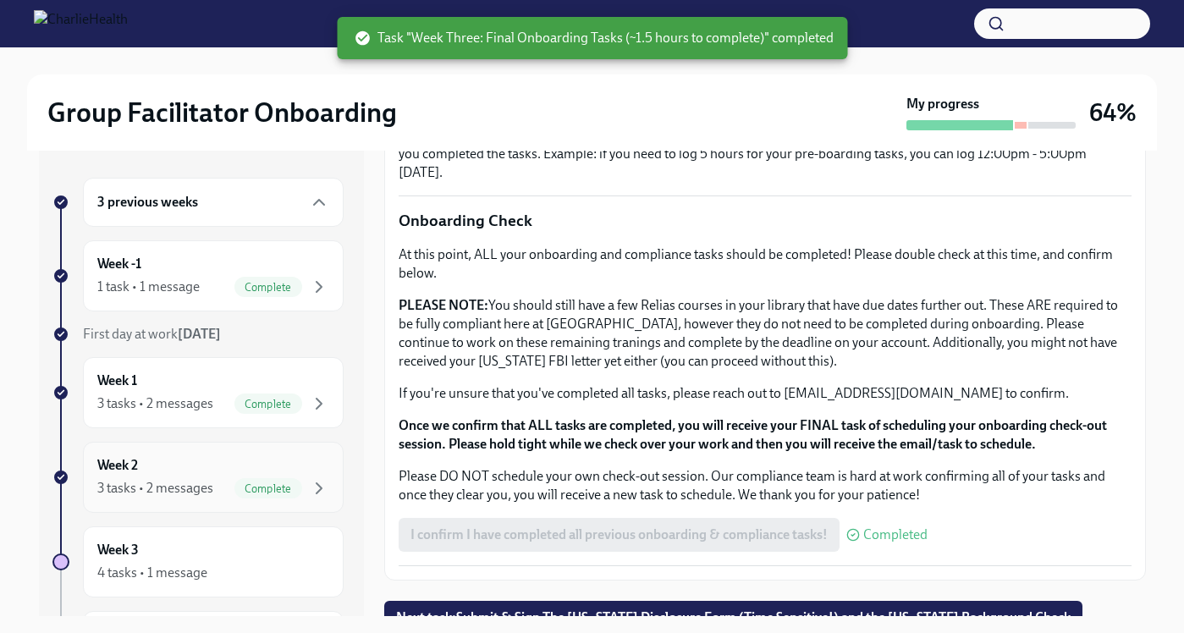
click at [284, 466] on div "Week 2 3 tasks • 2 messages Complete" at bounding box center [213, 477] width 232 height 42
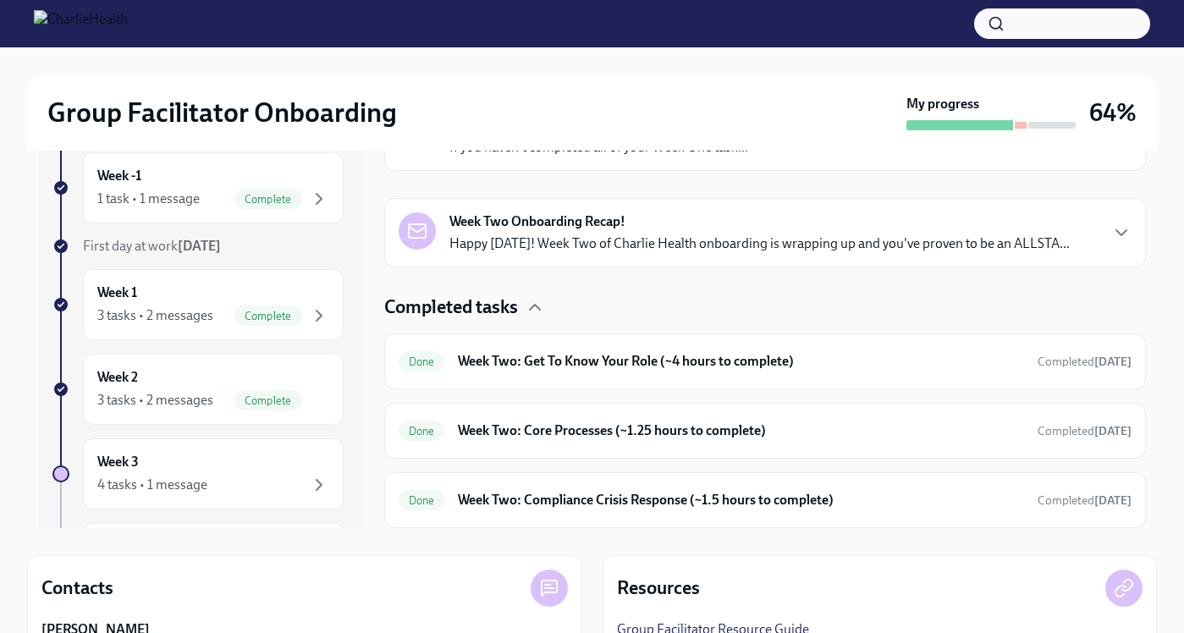
scroll to position [89, 0]
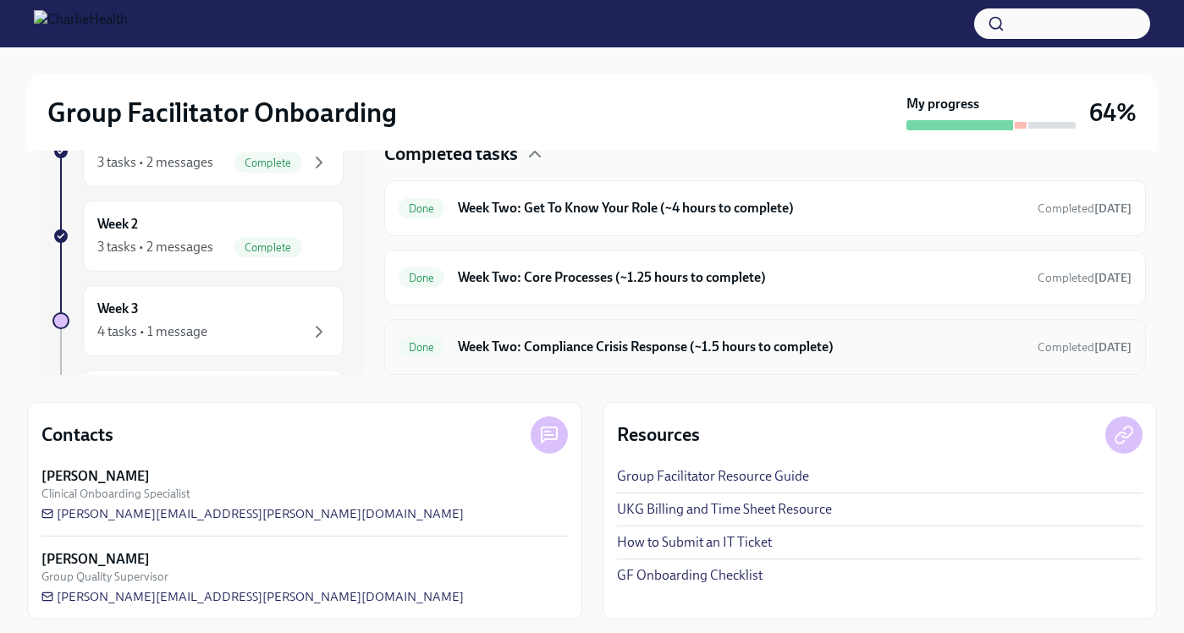
click at [661, 355] on h6 "Week Two: Compliance Crisis Response (~1.5 hours to complete)" at bounding box center [741, 347] width 566 height 19
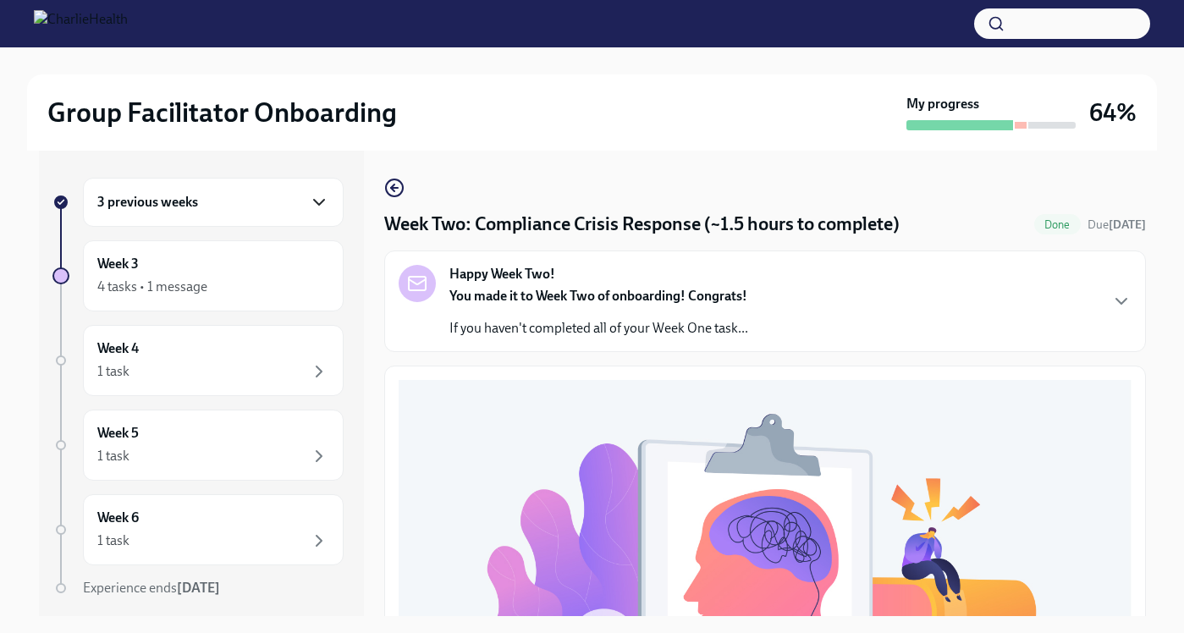
click at [320, 195] on icon "button" at bounding box center [319, 202] width 20 height 20
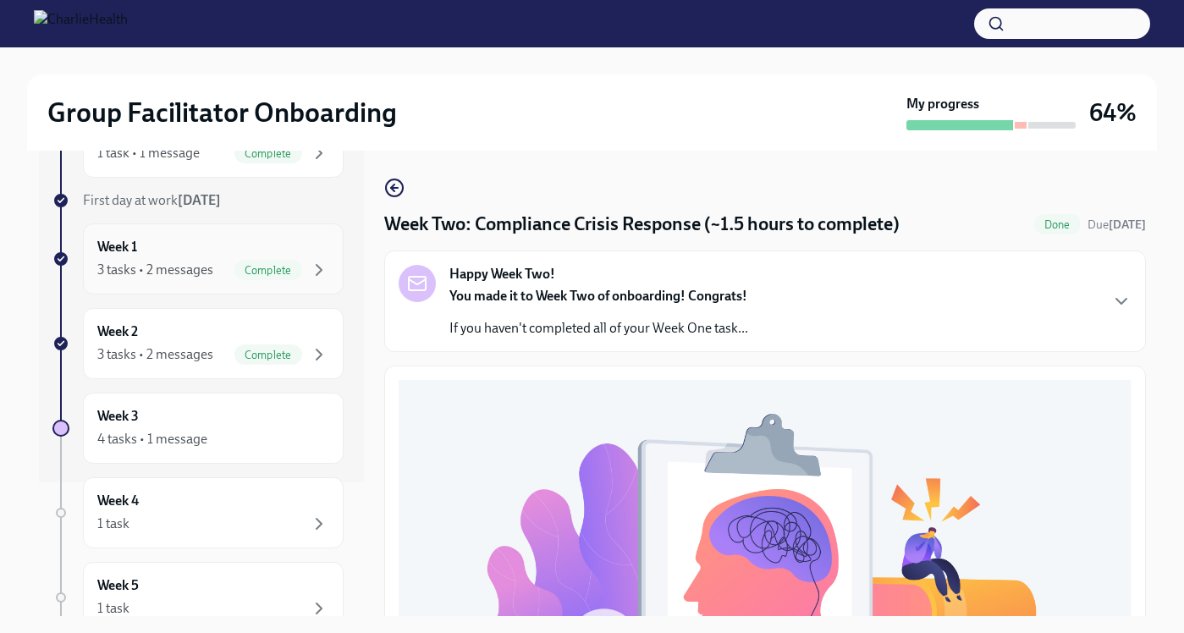
scroll to position [146, 0]
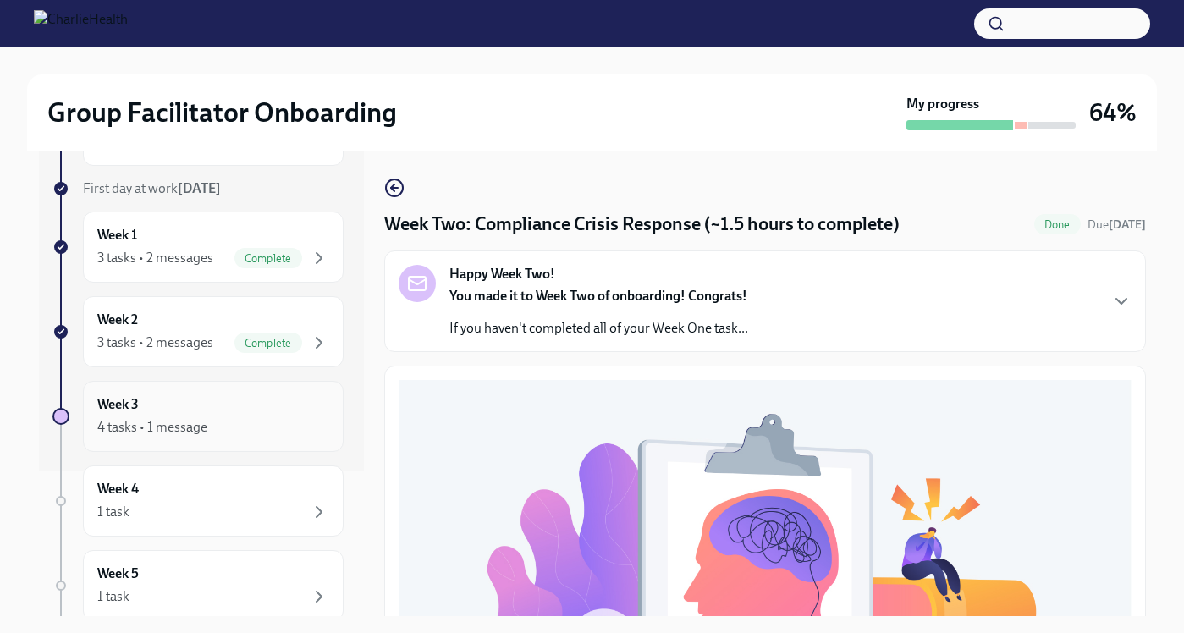
click at [269, 407] on div "Week 3 4 tasks • 1 message" at bounding box center [213, 416] width 232 height 42
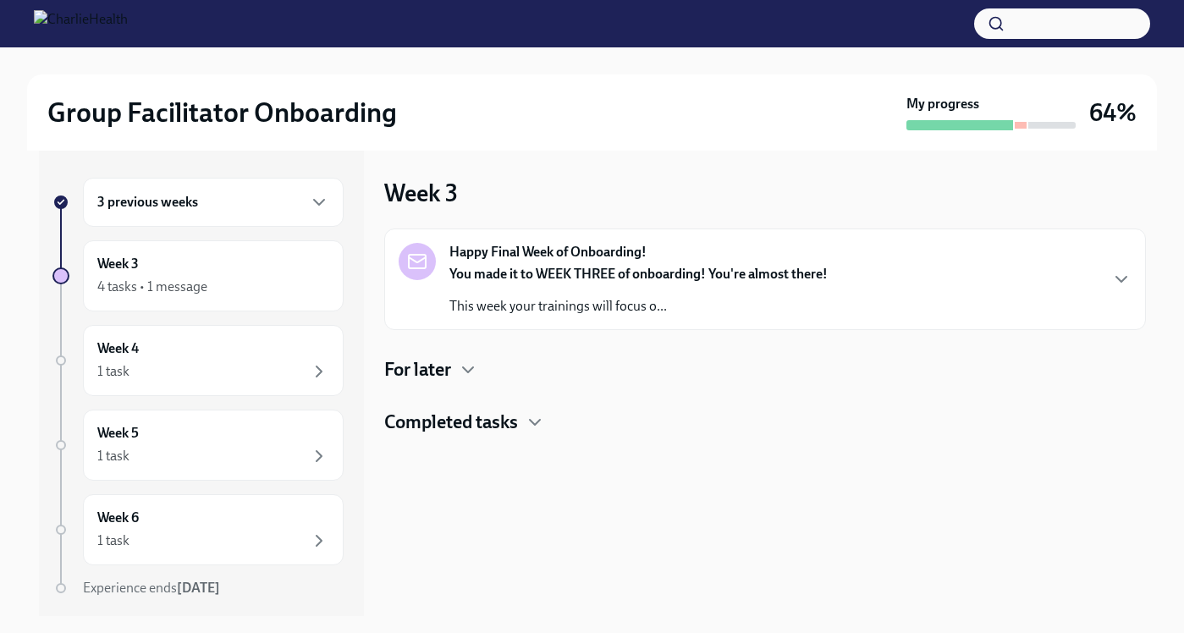
click at [778, 285] on div "You made it to WEEK THREE of onboarding! You're almost there! This week your tr…" at bounding box center [639, 290] width 378 height 51
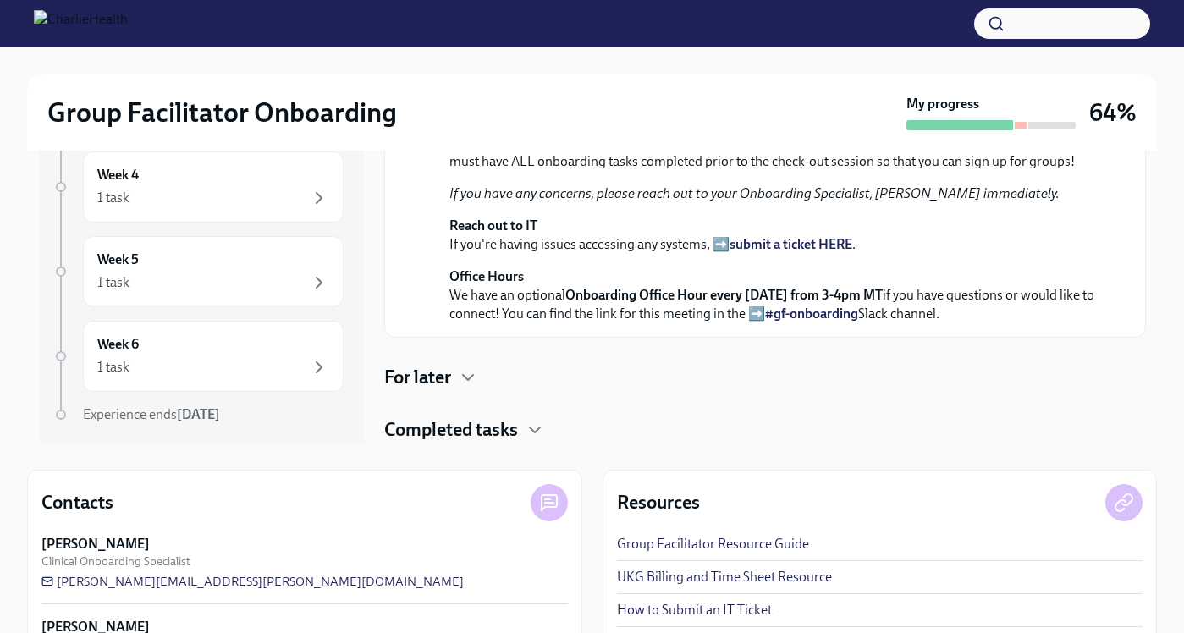
scroll to position [248, 0]
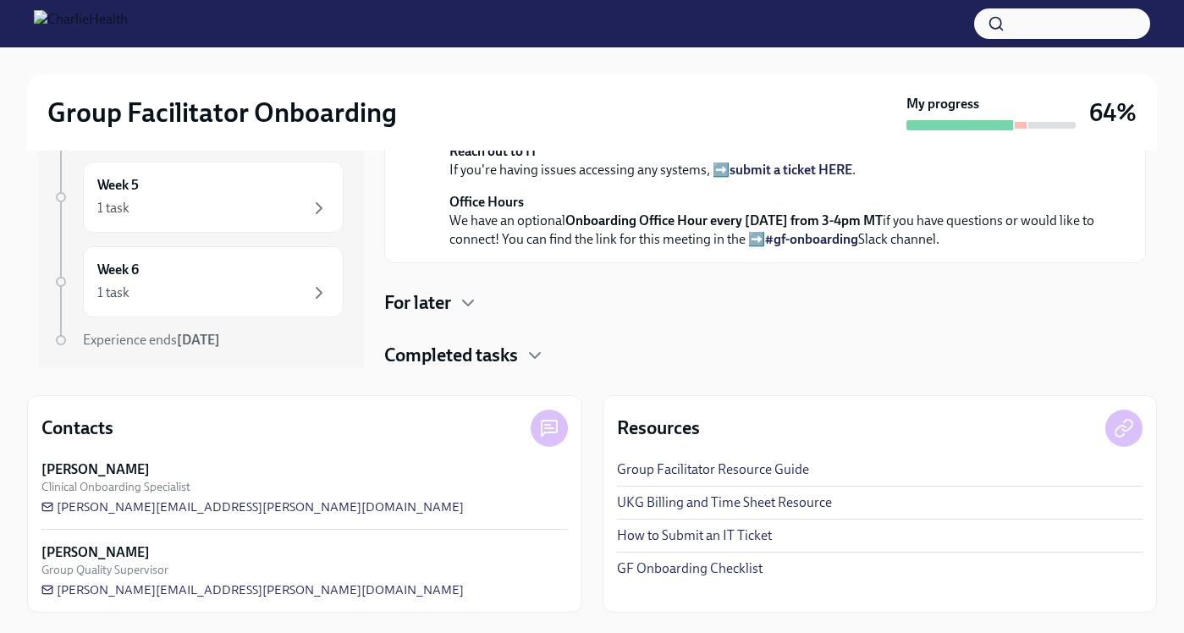
click at [537, 367] on div "Completed tasks" at bounding box center [765, 355] width 762 height 25
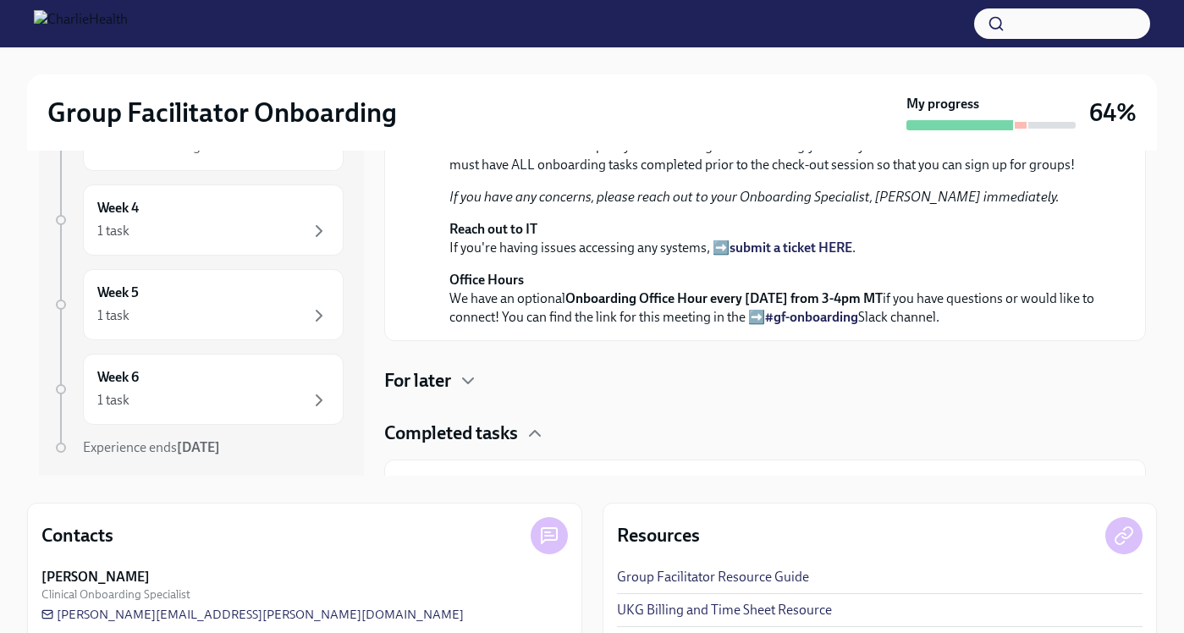
scroll to position [0, 0]
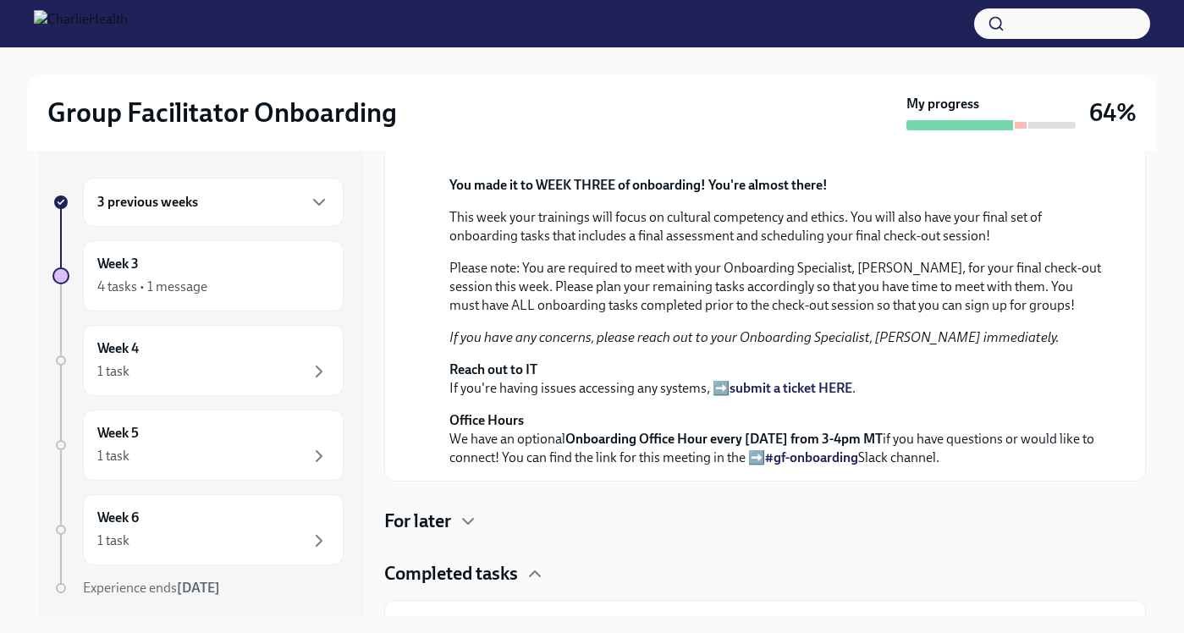
click at [210, 197] on div "3 previous weeks" at bounding box center [213, 202] width 232 height 20
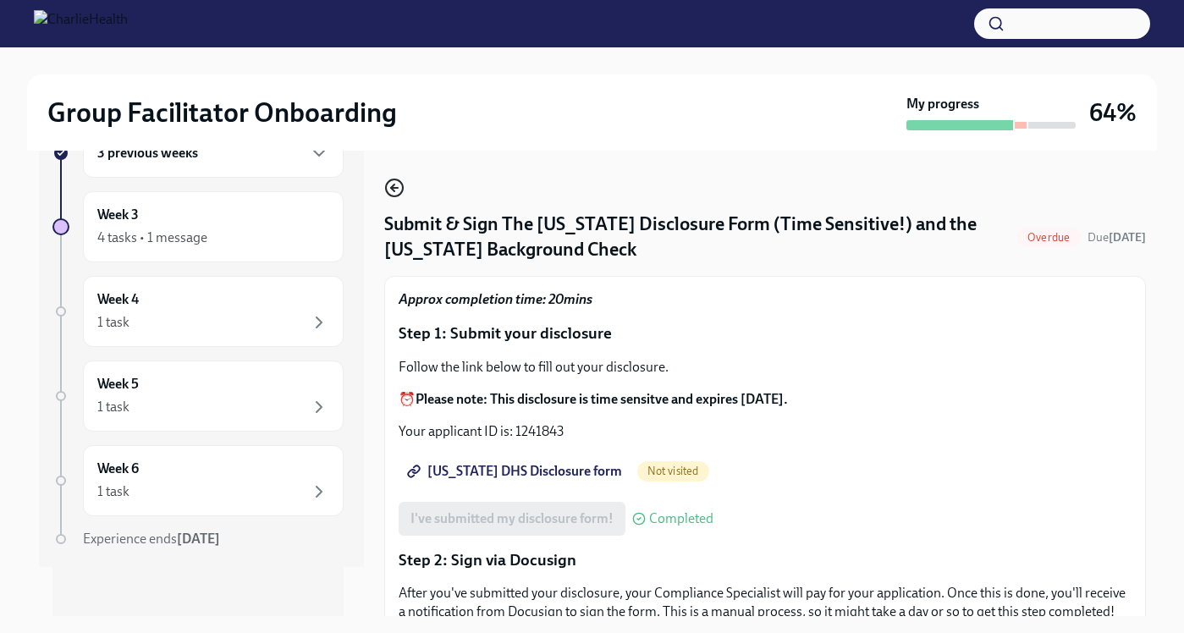
click at [400, 186] on icon "button" at bounding box center [394, 188] width 20 height 20
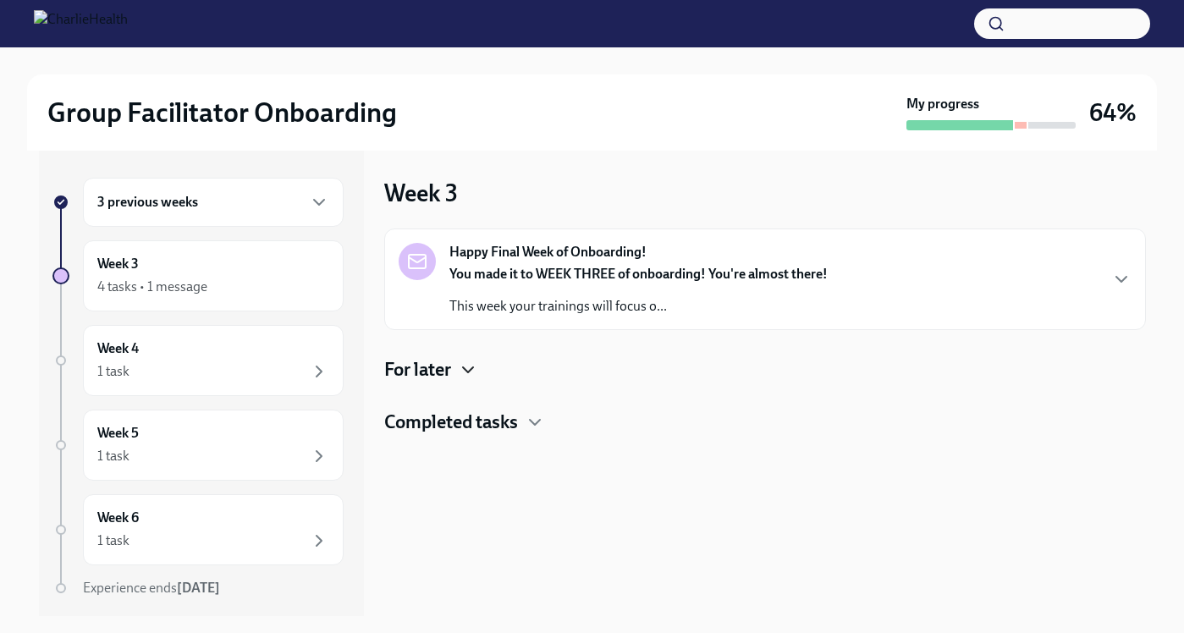
click at [468, 368] on icon "button" at bounding box center [468, 370] width 20 height 20
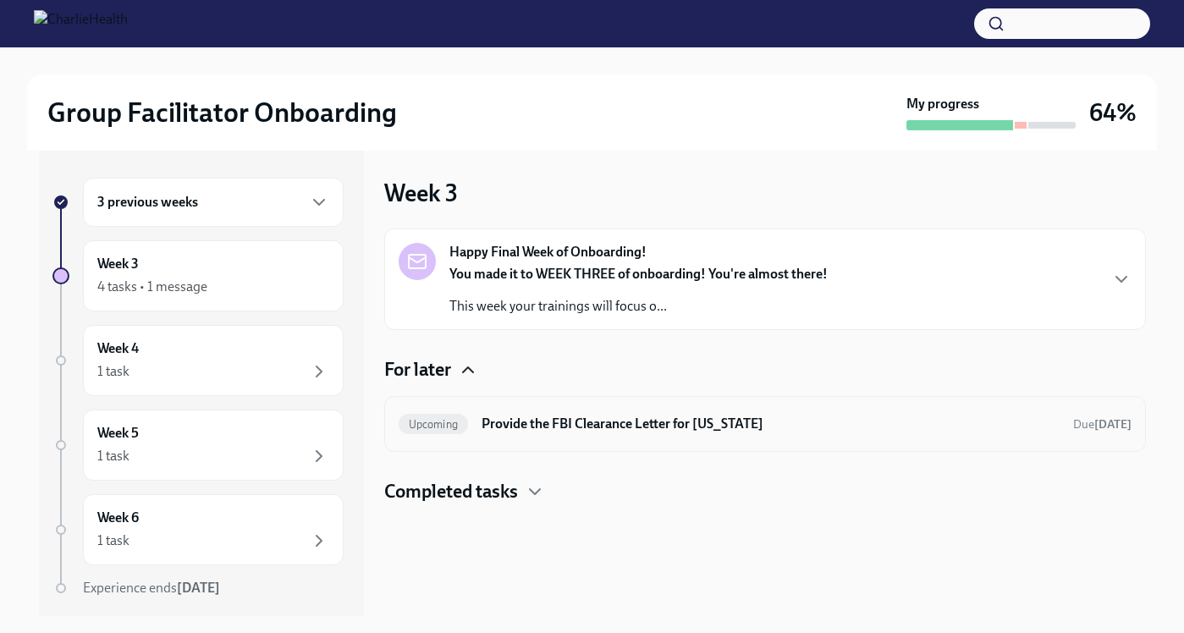
click at [626, 427] on h6 "Provide the FBI Clearance Letter for [US_STATE]" at bounding box center [770, 424] width 577 height 19
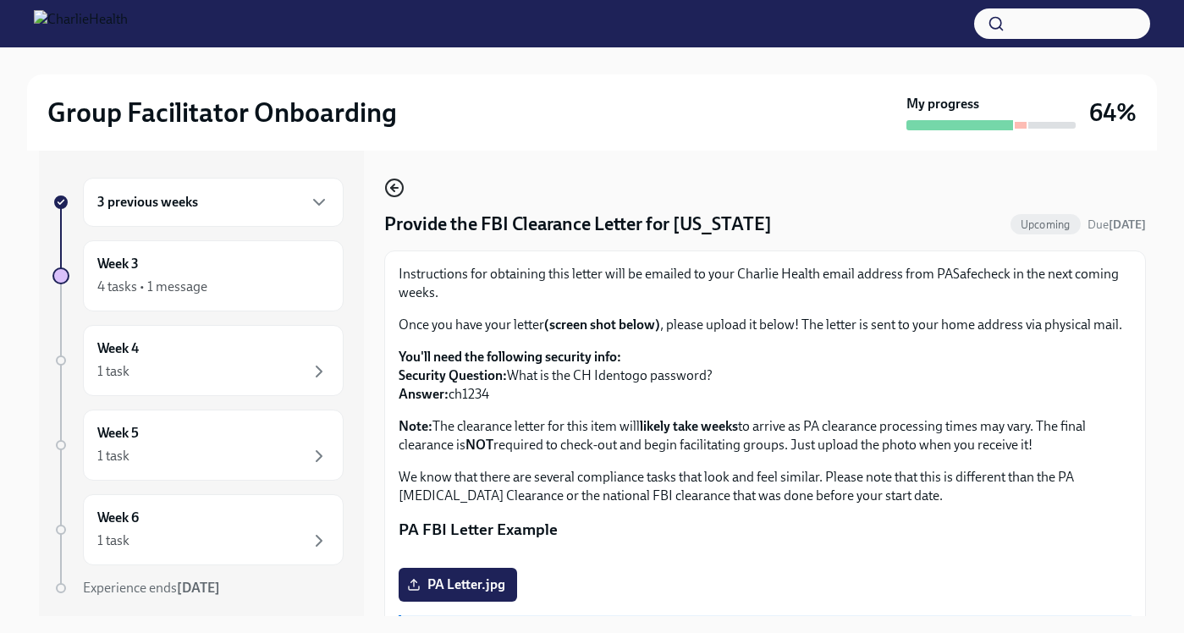
click at [386, 186] on circle "button" at bounding box center [394, 187] width 17 height 17
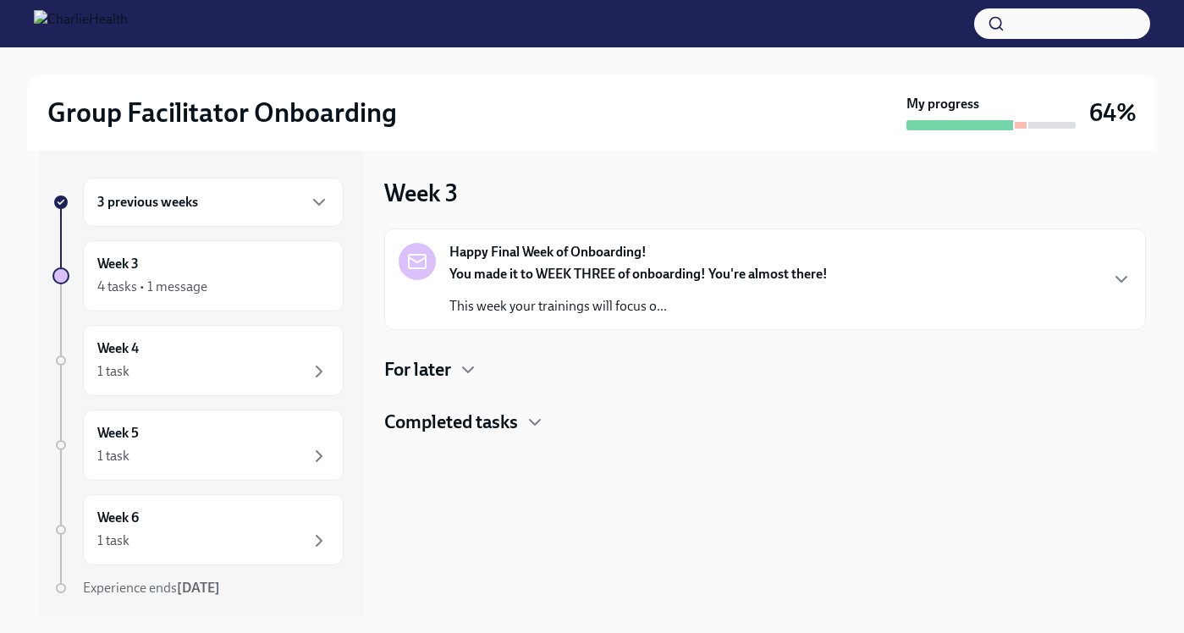
click at [617, 283] on div "You made it to WEEK THREE of onboarding! You're almost there! This week your tr…" at bounding box center [639, 290] width 378 height 51
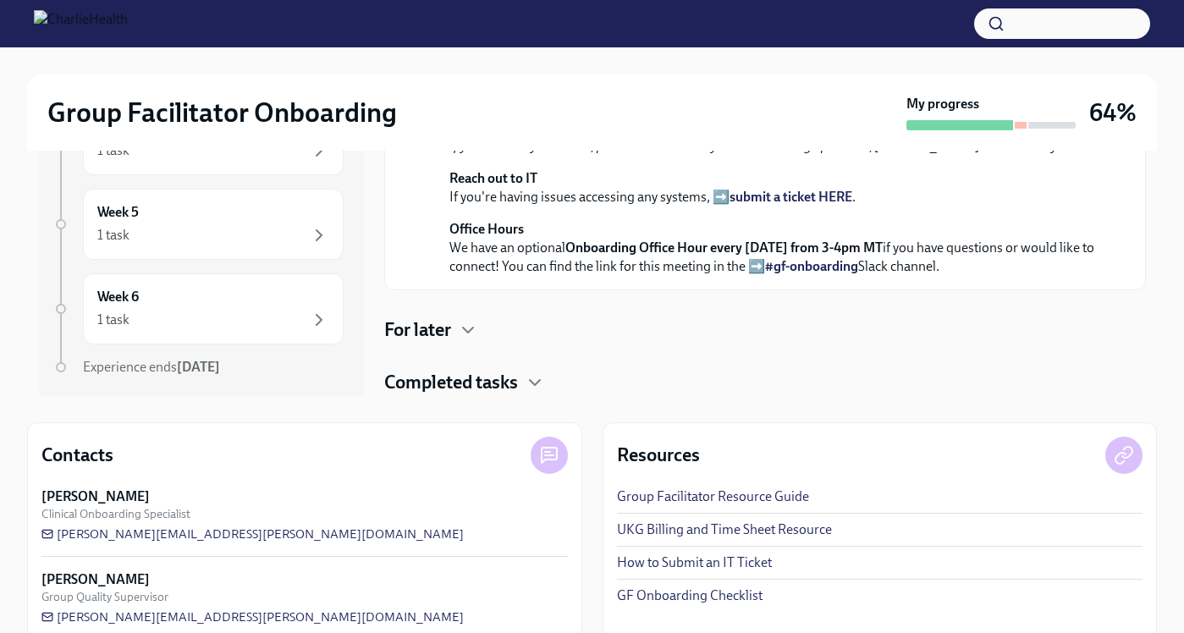
scroll to position [248, 0]
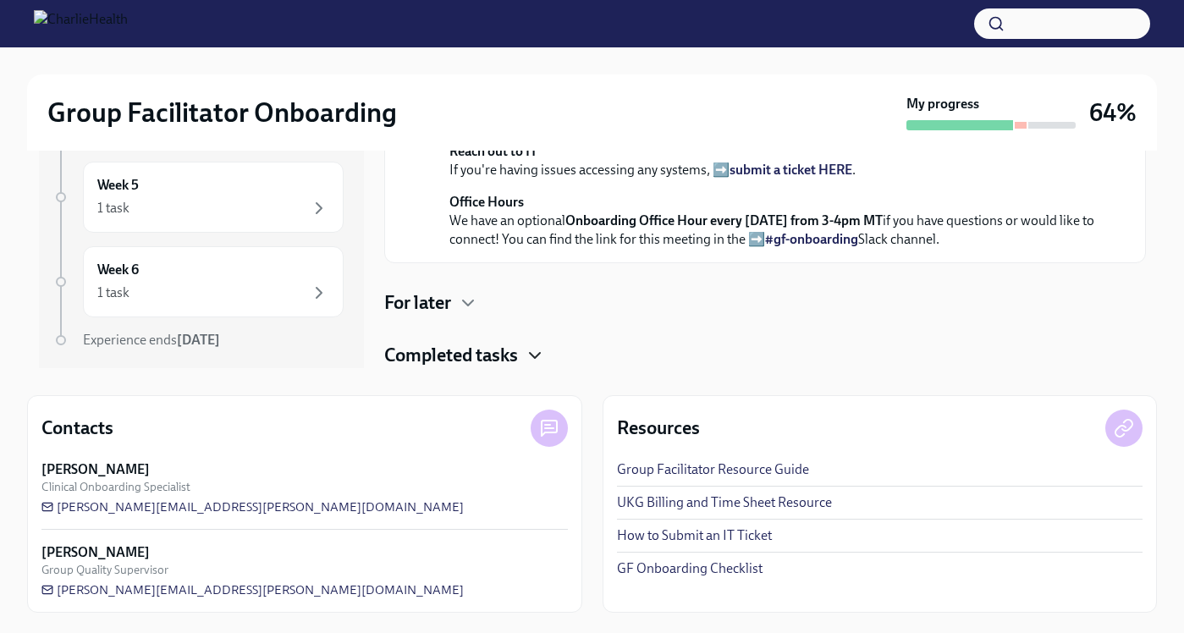
click at [536, 359] on icon "button" at bounding box center [535, 355] width 20 height 20
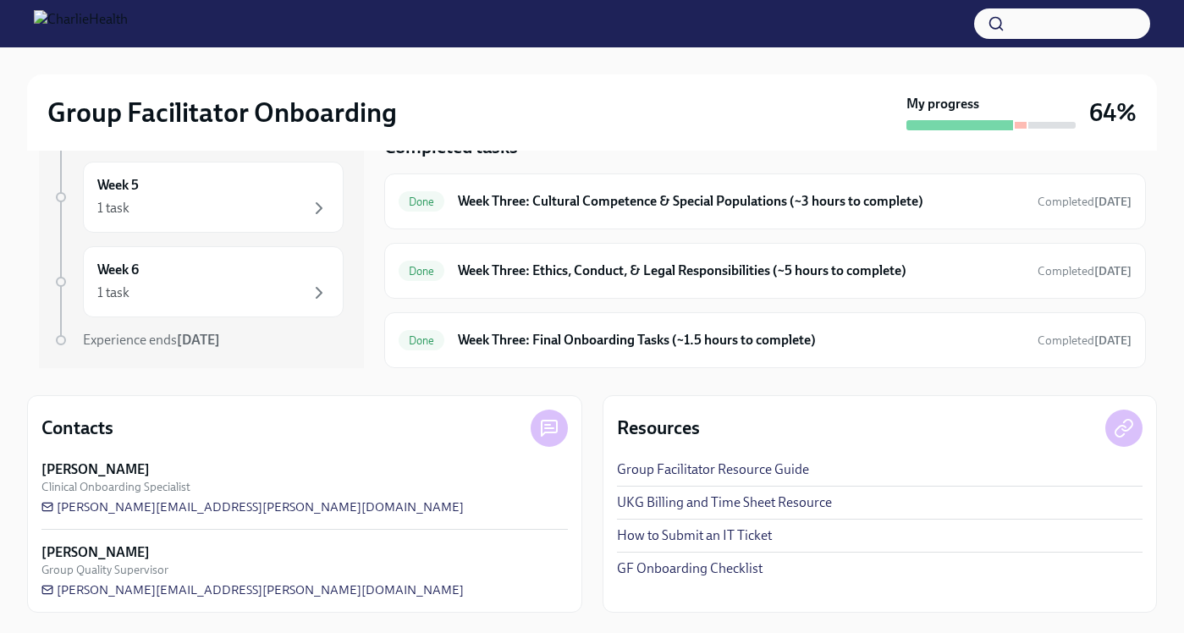
scroll to position [701, 0]
click at [587, 267] on h6 "Week Three: Ethics, Conduct, & Legal Responsibilities (~5 hours to complete)" at bounding box center [741, 271] width 566 height 19
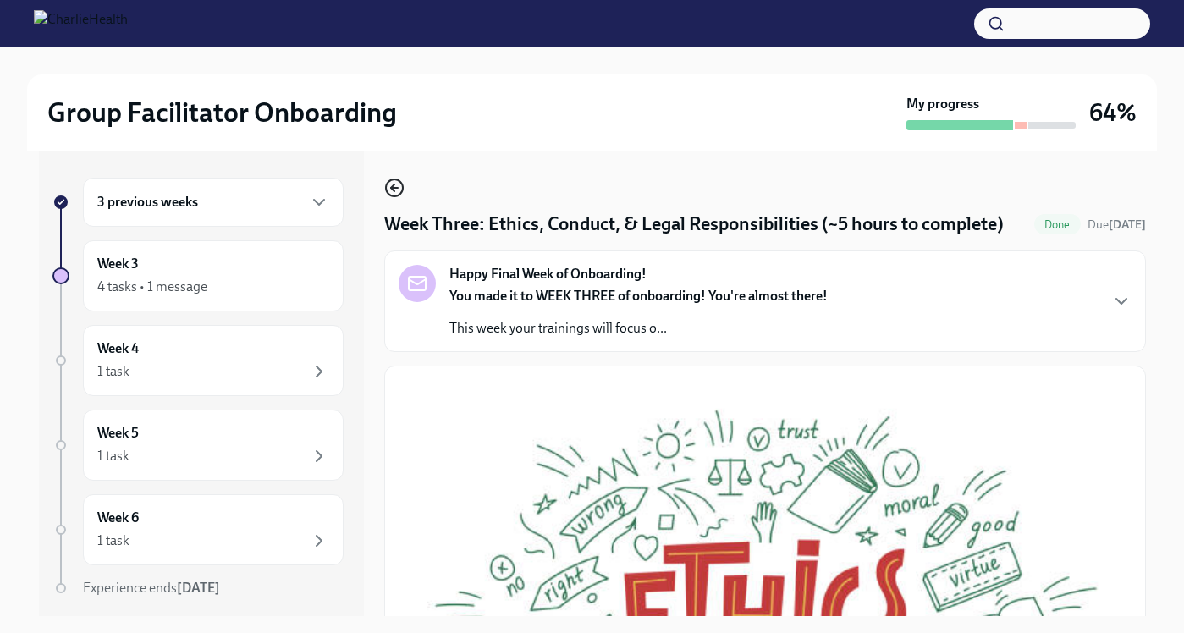
click at [395, 190] on icon "button" at bounding box center [394, 188] width 20 height 20
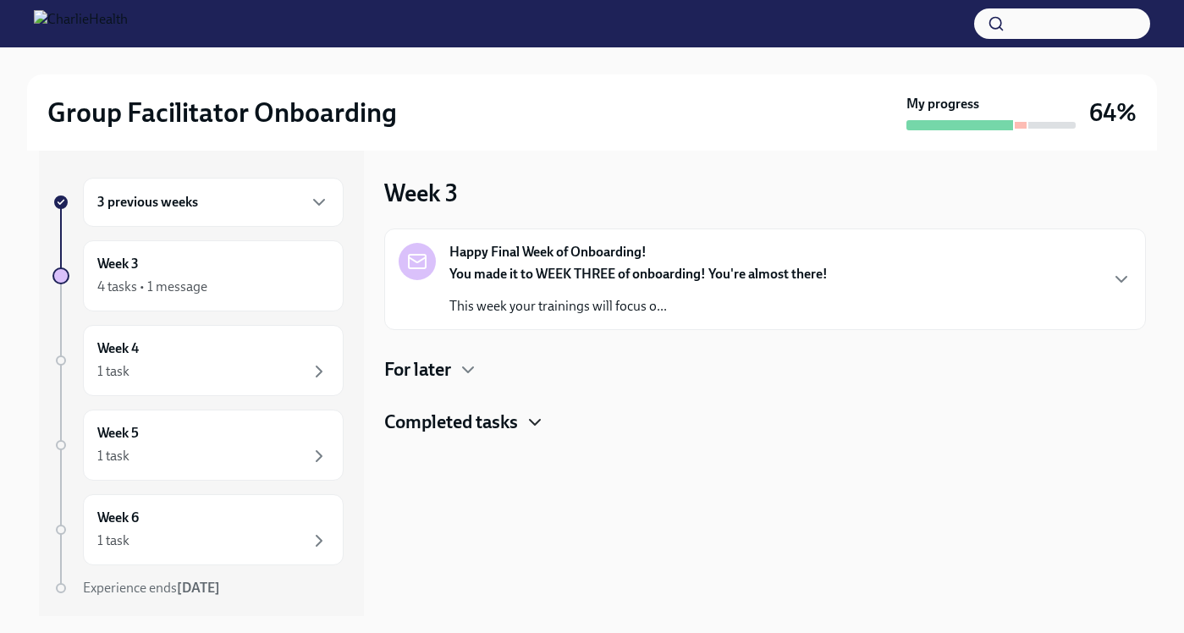
click at [540, 417] on icon "button" at bounding box center [535, 422] width 20 height 20
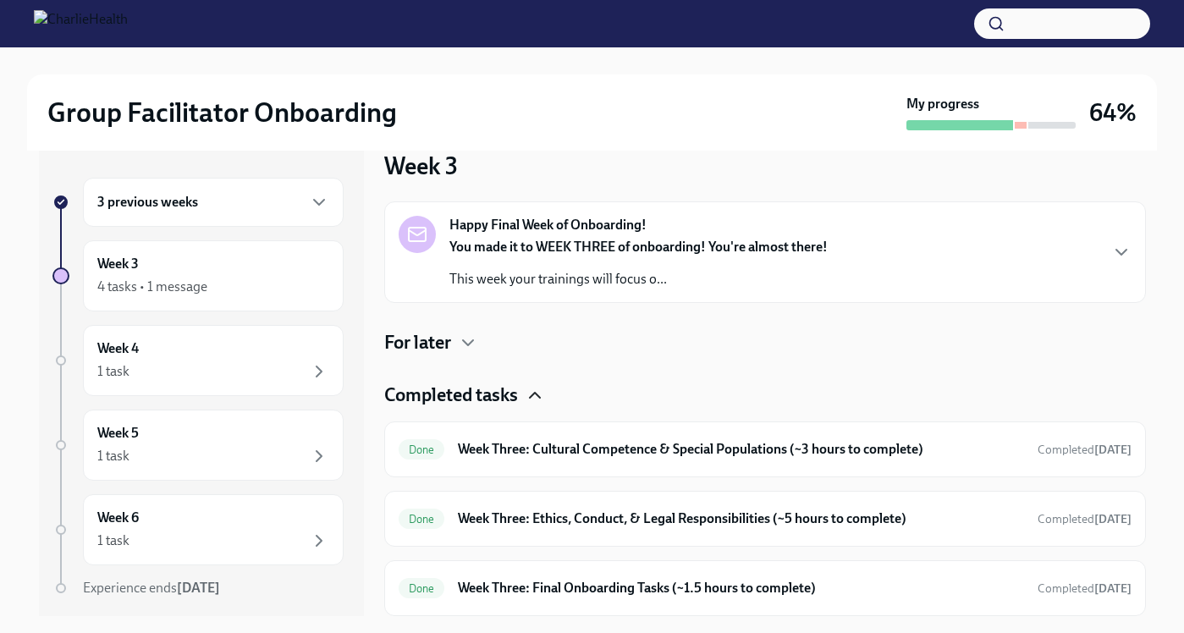
scroll to position [45, 0]
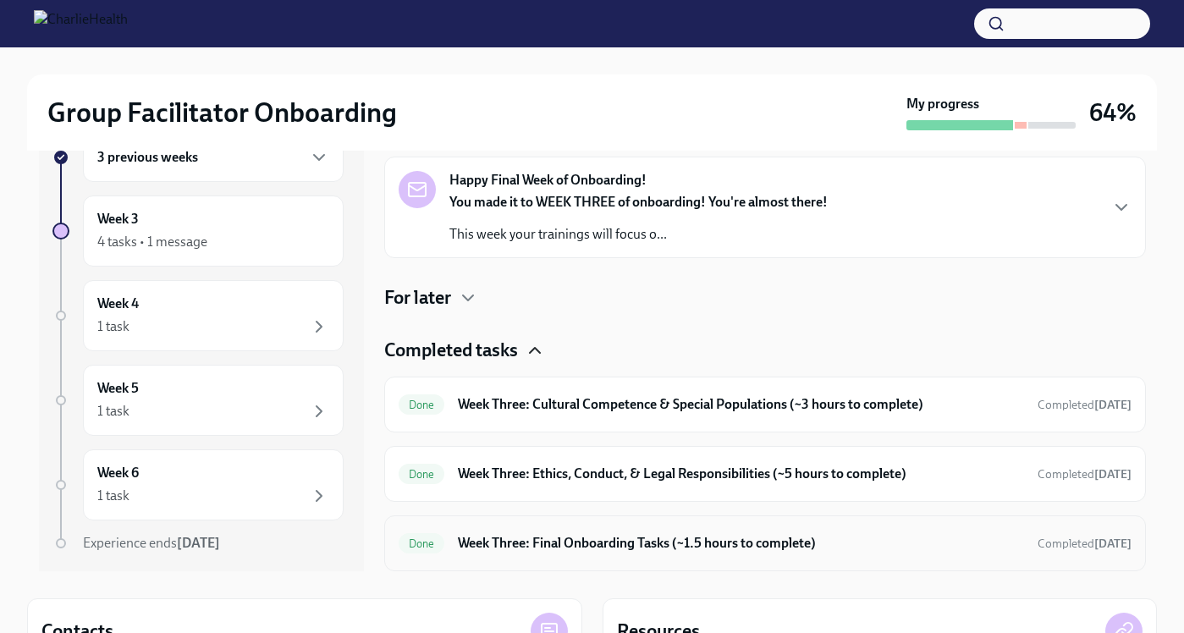
click at [571, 538] on h6 "Week Three: Final Onboarding Tasks (~1.5 hours to complete)" at bounding box center [741, 543] width 566 height 19
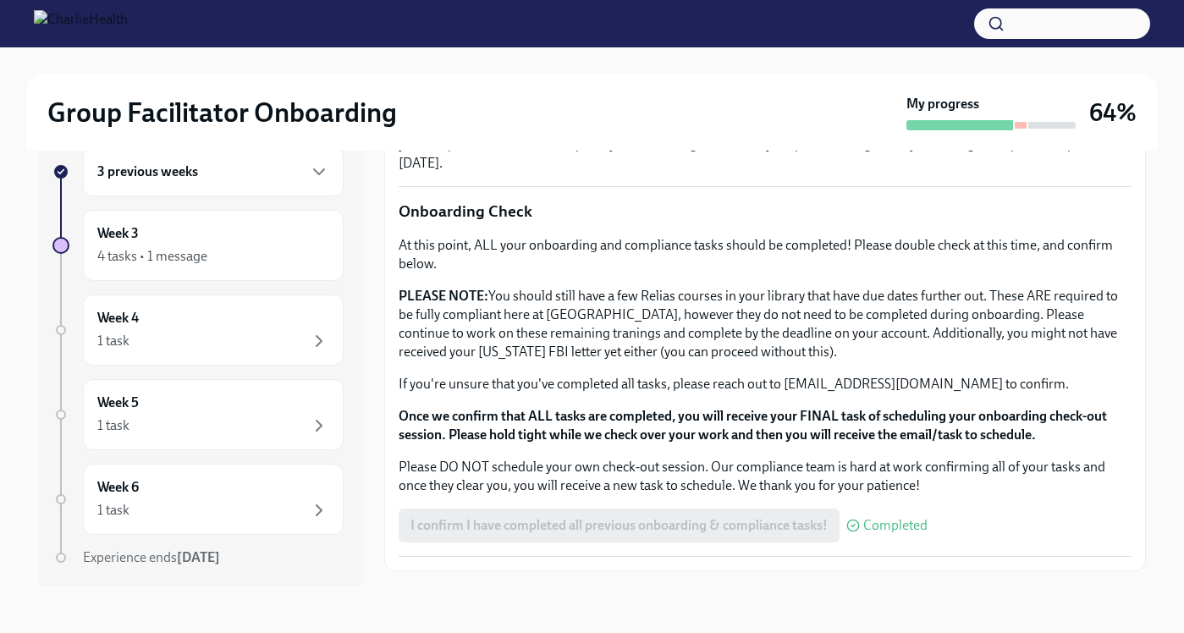
scroll to position [1366, 0]
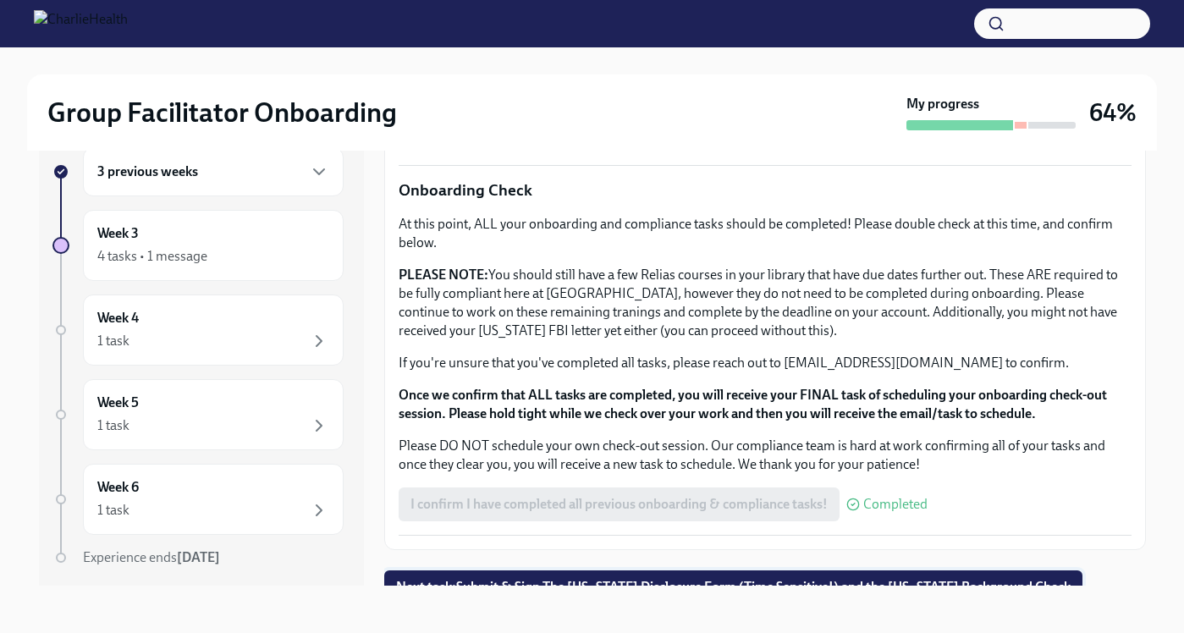
click at [580, 579] on span "Next task : Submit & Sign The [US_STATE] Disclosure Form (Time Sensitive!) and …" at bounding box center [733, 587] width 675 height 17
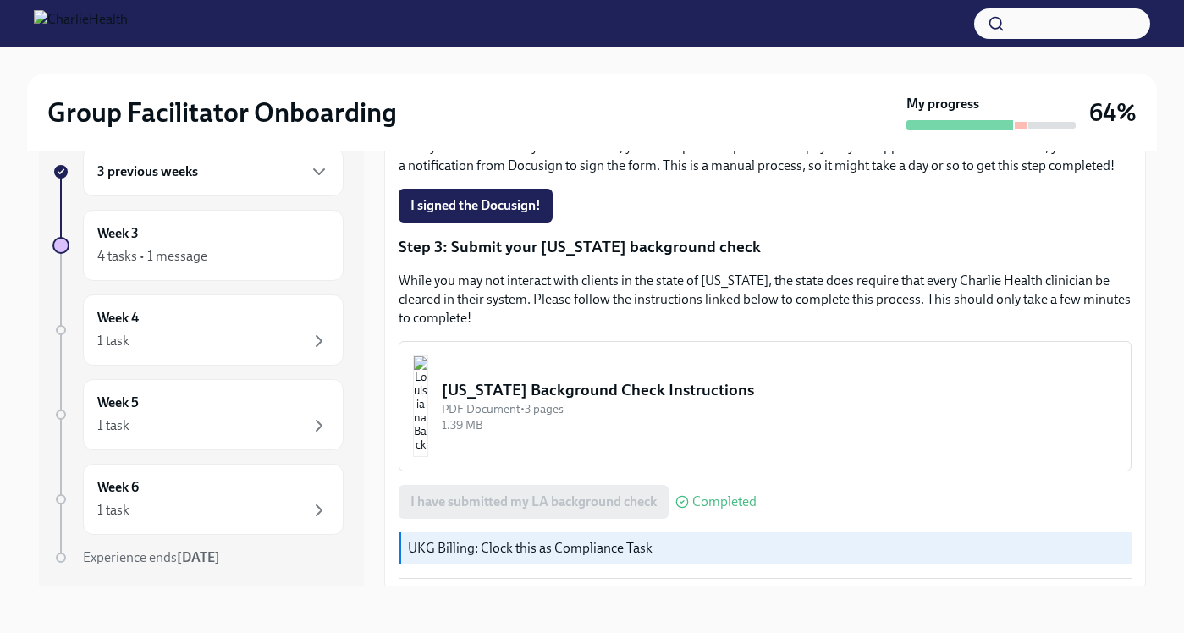
scroll to position [423, 0]
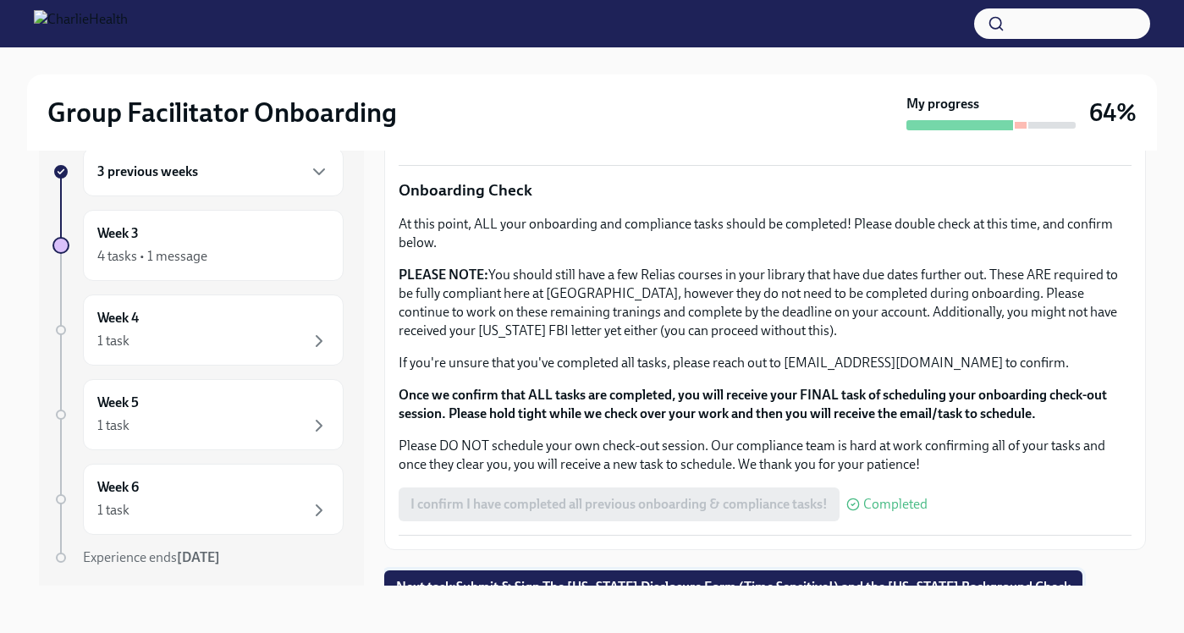
click at [731, 579] on span "Next task : Submit & Sign The [US_STATE] Disclosure Form (Time Sensitive!) and …" at bounding box center [733, 587] width 675 height 17
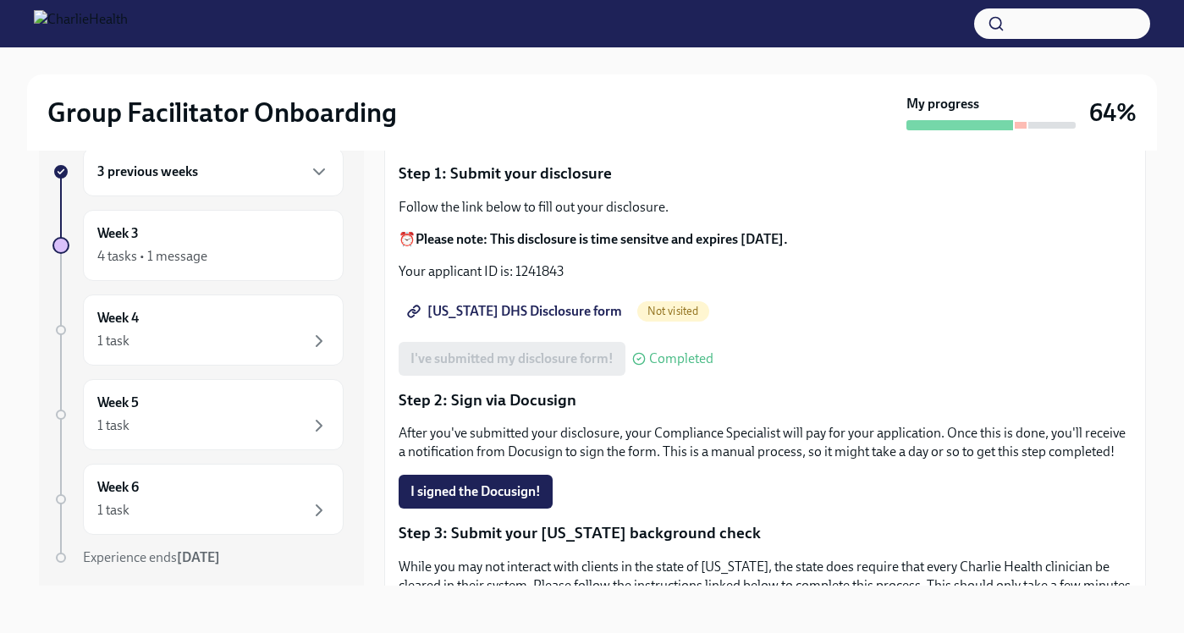
click at [529, 314] on span "[US_STATE] DHS Disclosure form" at bounding box center [517, 311] width 212 height 17
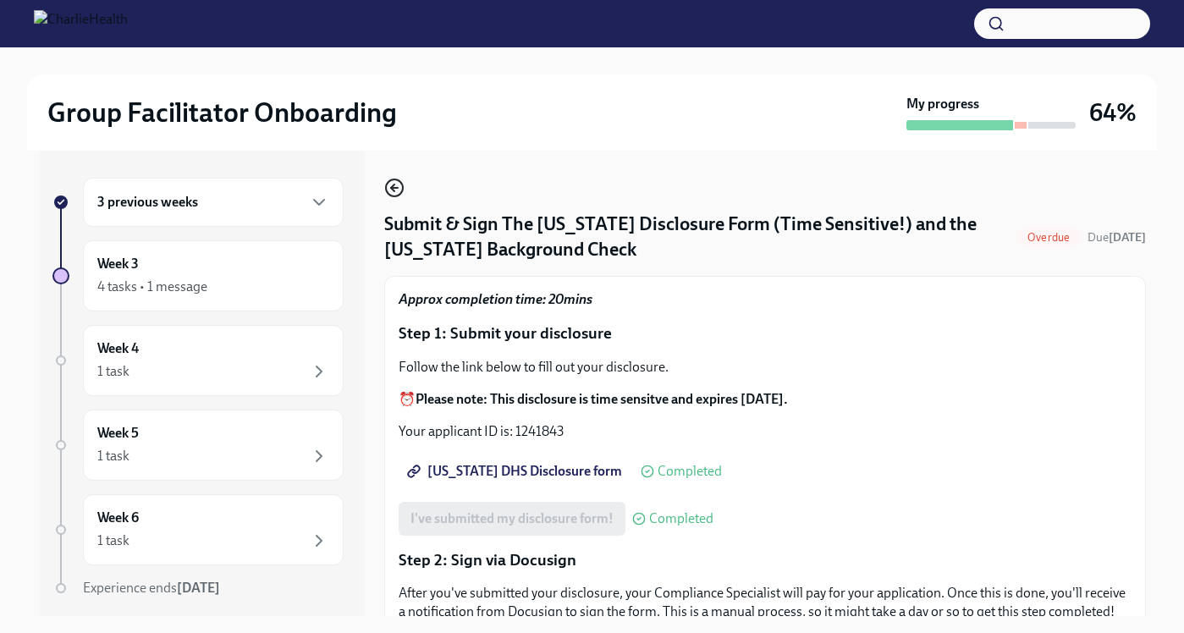
click at [388, 189] on icon "button" at bounding box center [394, 188] width 20 height 20
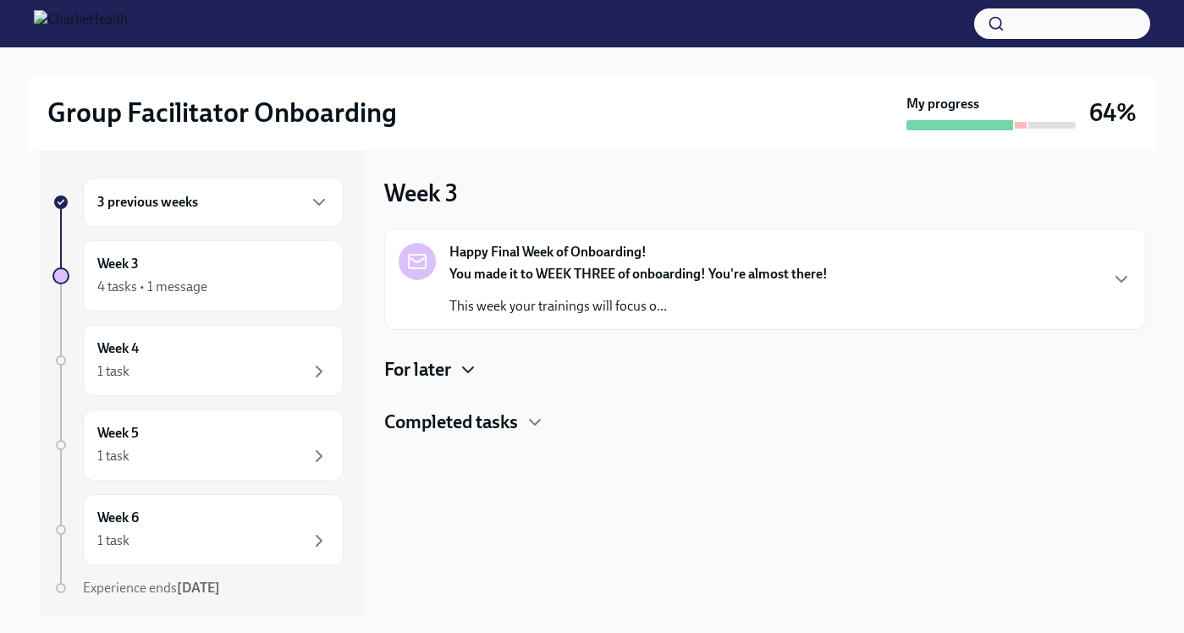
click at [472, 370] on icon "button" at bounding box center [468, 369] width 10 height 5
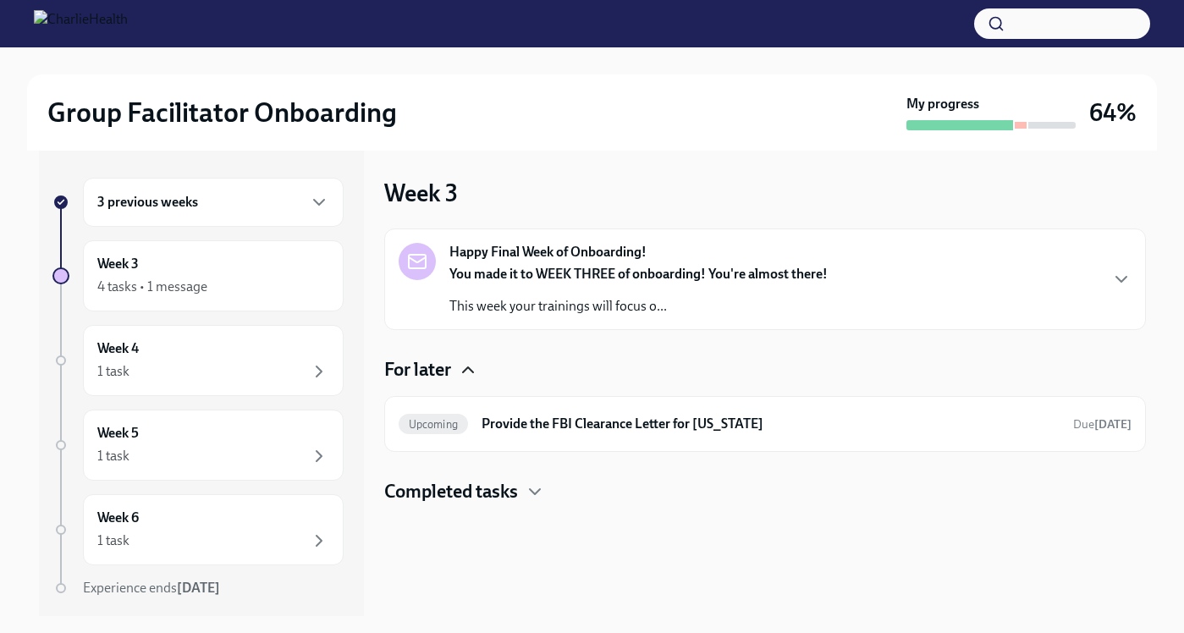
click at [592, 288] on div "You made it to WEEK THREE of onboarding! You're almost there! This week your tr…" at bounding box center [639, 290] width 378 height 51
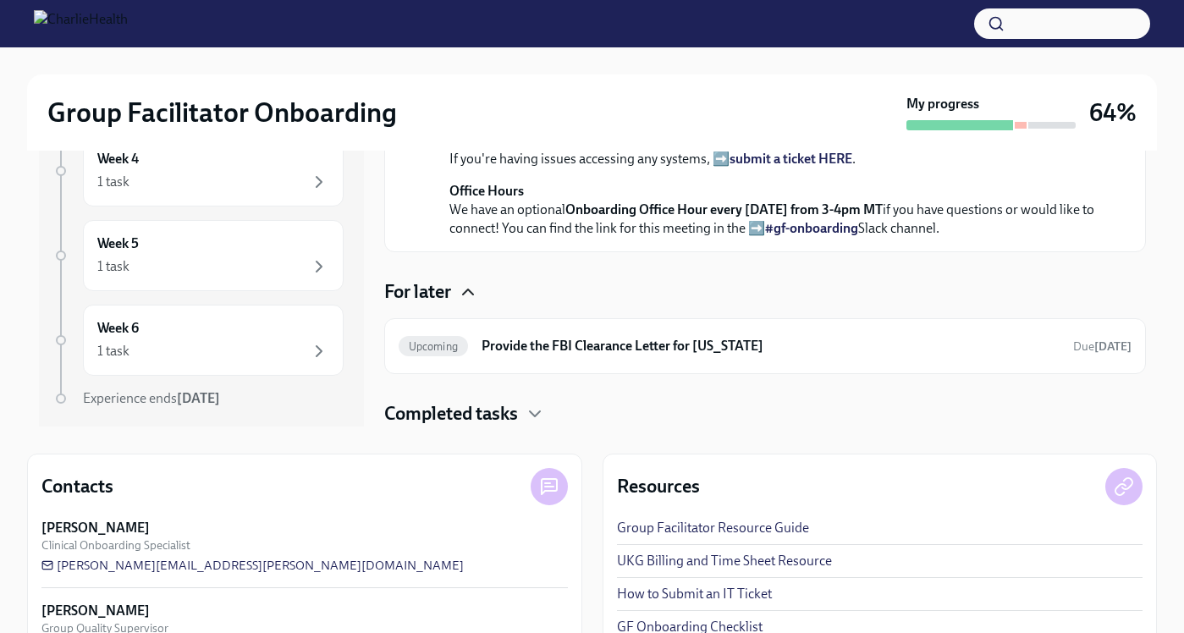
scroll to position [248, 0]
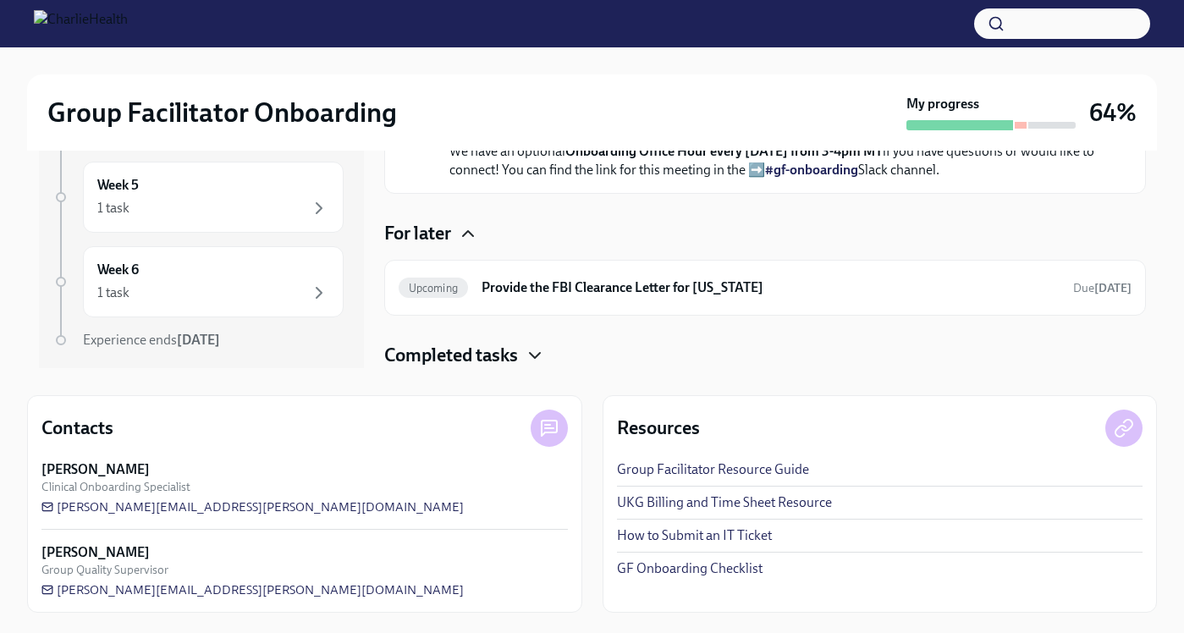
click at [535, 355] on icon "button" at bounding box center [535, 355] width 20 height 20
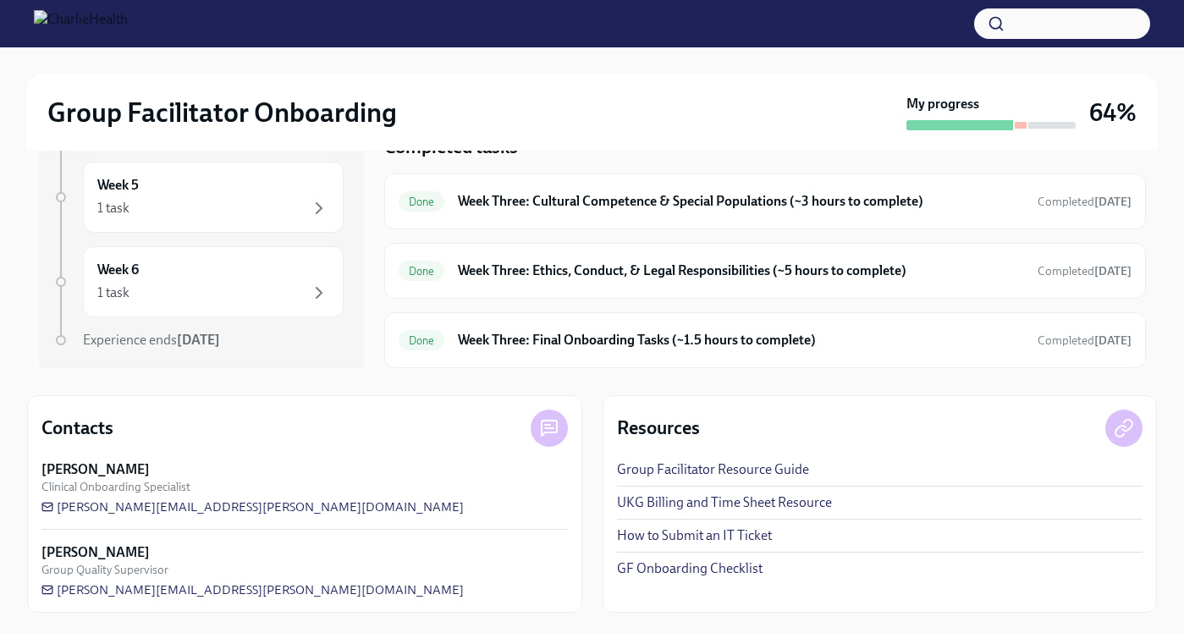
scroll to position [770, 0]
click at [555, 350] on div "Done Week Three: Final Onboarding Tasks (~1.5 hours to complete) Completed [DAT…" at bounding box center [765, 340] width 733 height 27
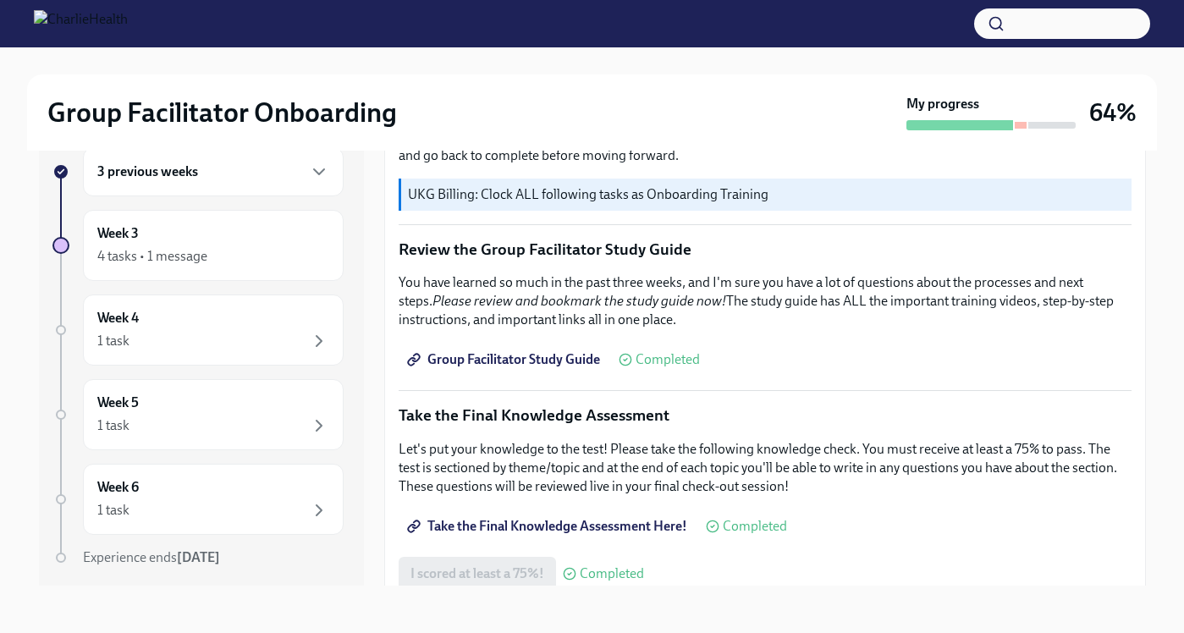
scroll to position [1366, 0]
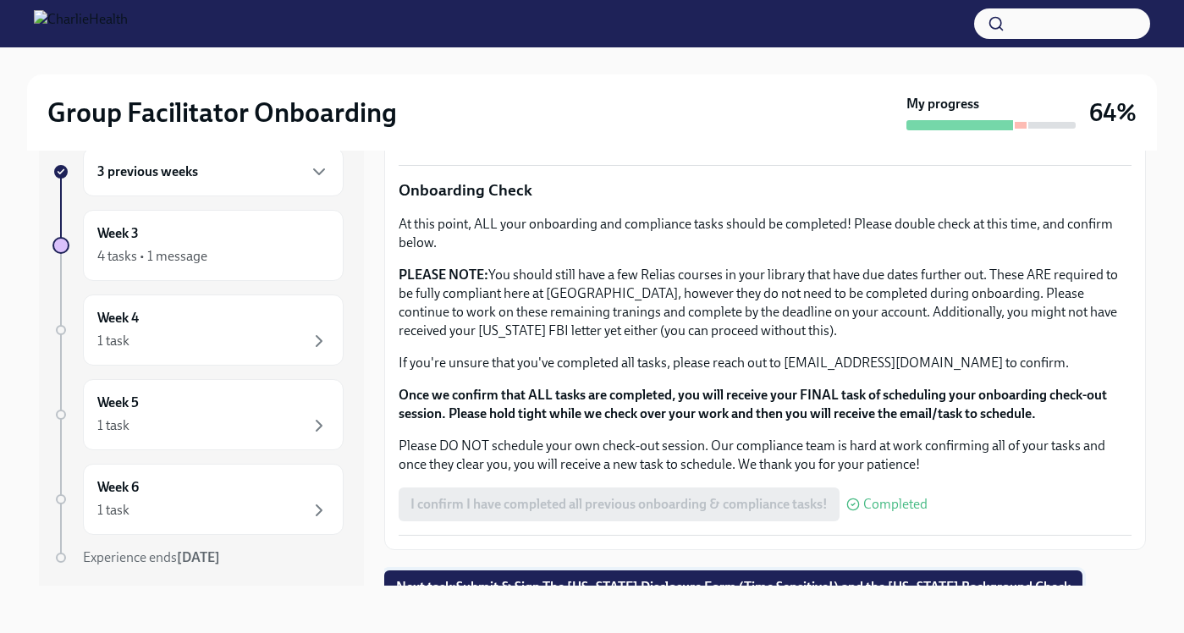
click at [641, 579] on span "Next task : Submit & Sign The [US_STATE] Disclosure Form (Time Sensitive!) and …" at bounding box center [733, 587] width 675 height 17
